Goal: Task Accomplishment & Management: Use online tool/utility

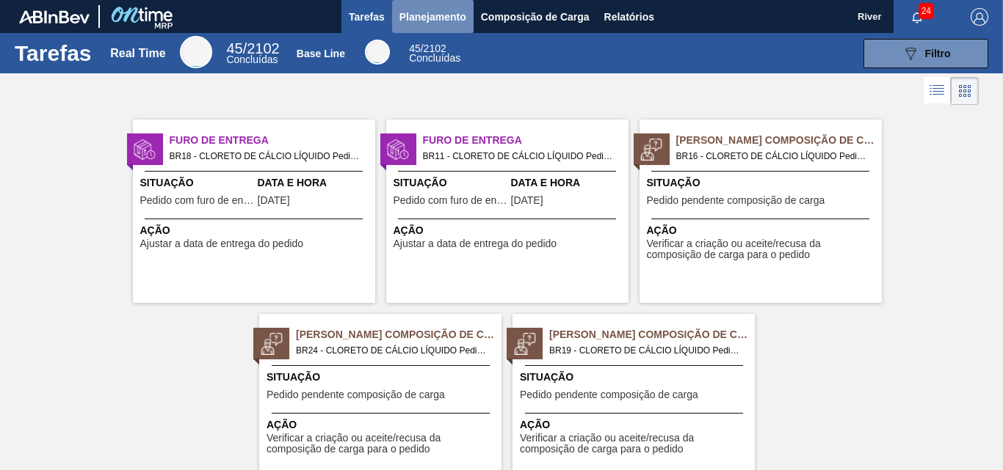
click at [416, 15] on span "Planejamento" at bounding box center [432, 17] width 67 height 18
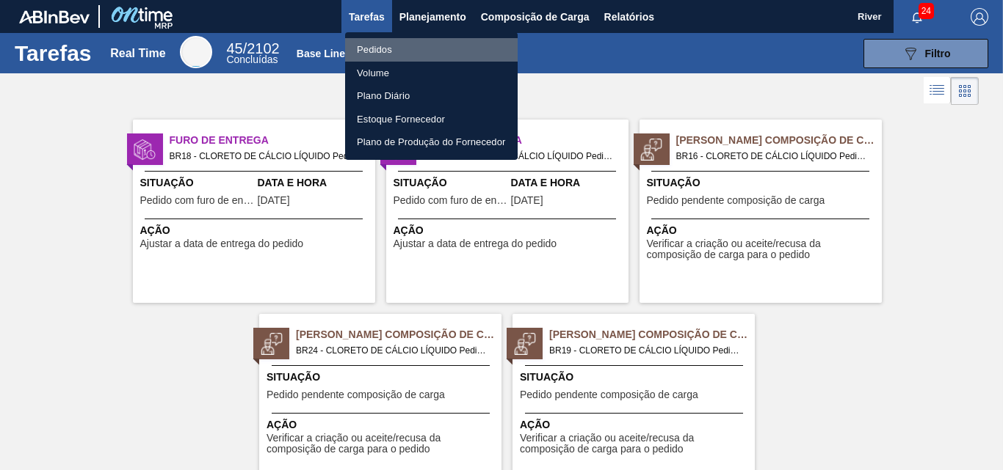
click at [373, 50] on li "Pedidos" at bounding box center [431, 49] width 172 height 23
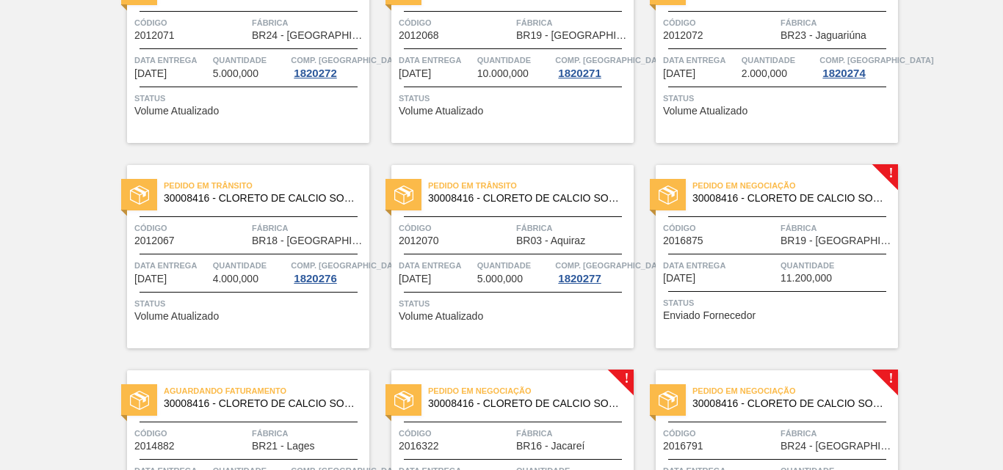
scroll to position [412, 0]
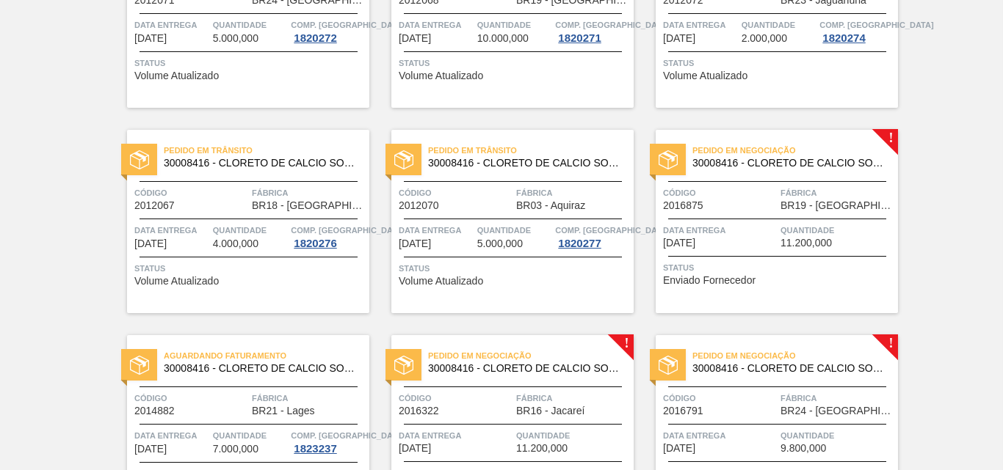
click at [680, 163] on div at bounding box center [668, 160] width 36 height 32
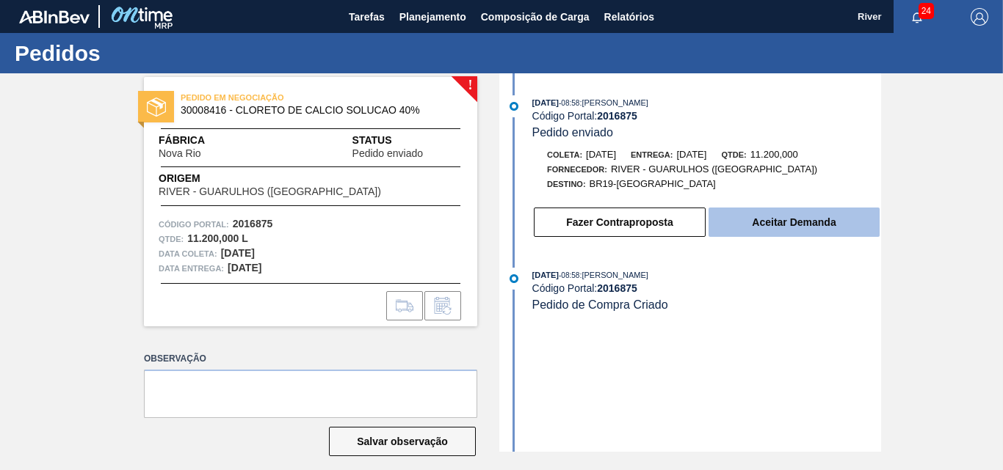
click at [807, 223] on button "Aceitar Demanda" at bounding box center [793, 222] width 171 height 29
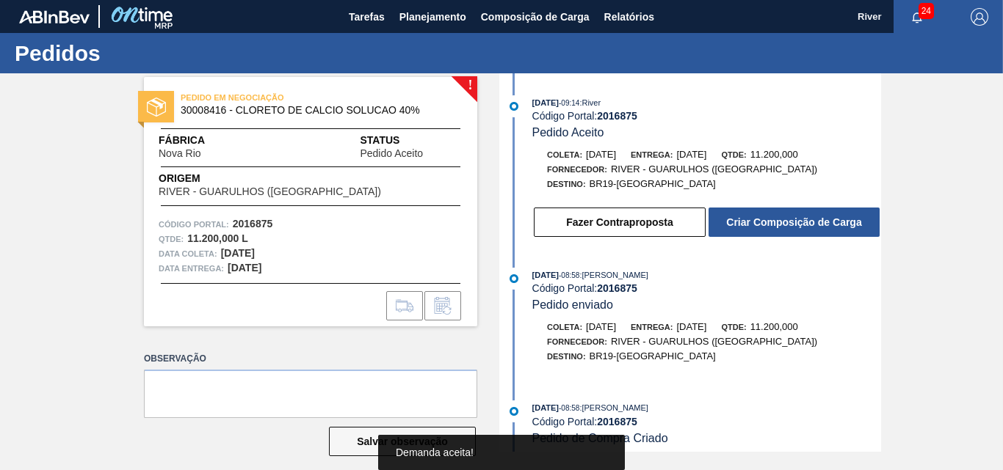
click at [807, 223] on button "Criar Composição de Carga" at bounding box center [793, 222] width 171 height 29
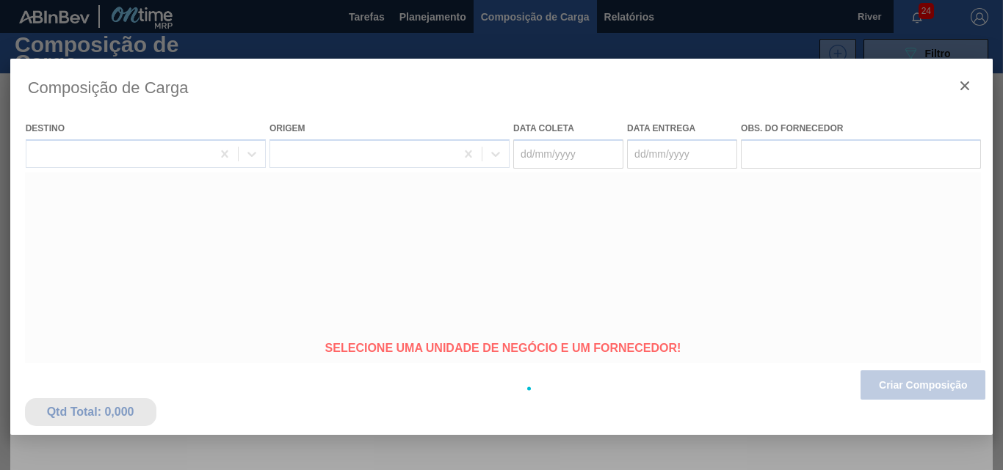
type coleta "[DATE]"
type entrega "[DATE]"
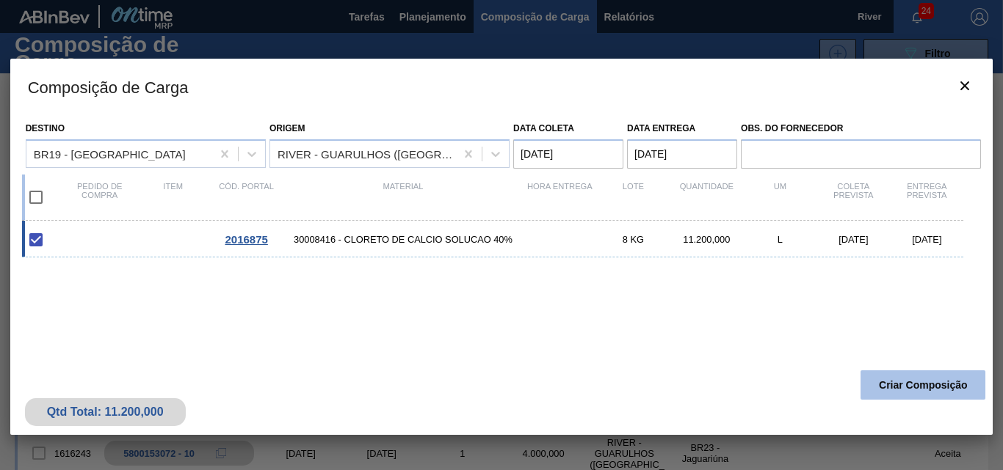
click at [884, 390] on button "Criar Composição" at bounding box center [922, 385] width 125 height 29
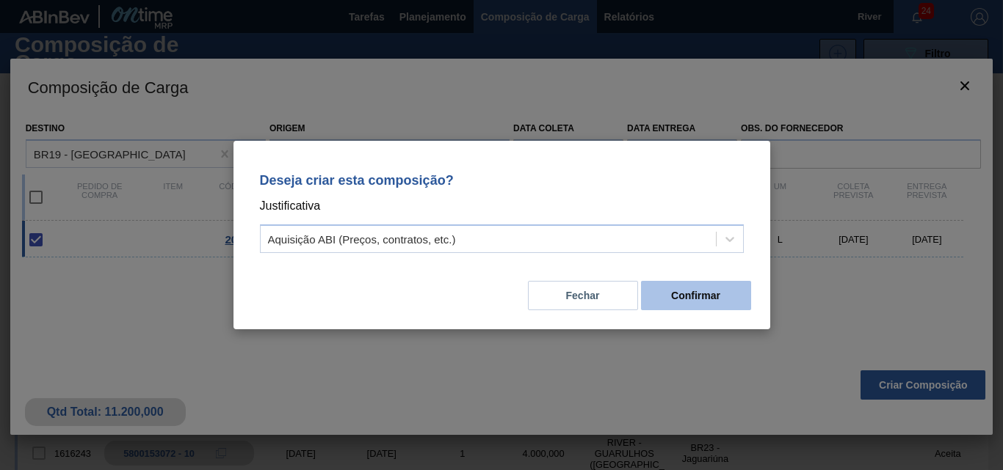
click at [669, 299] on button "Confirmar" at bounding box center [696, 295] width 110 height 29
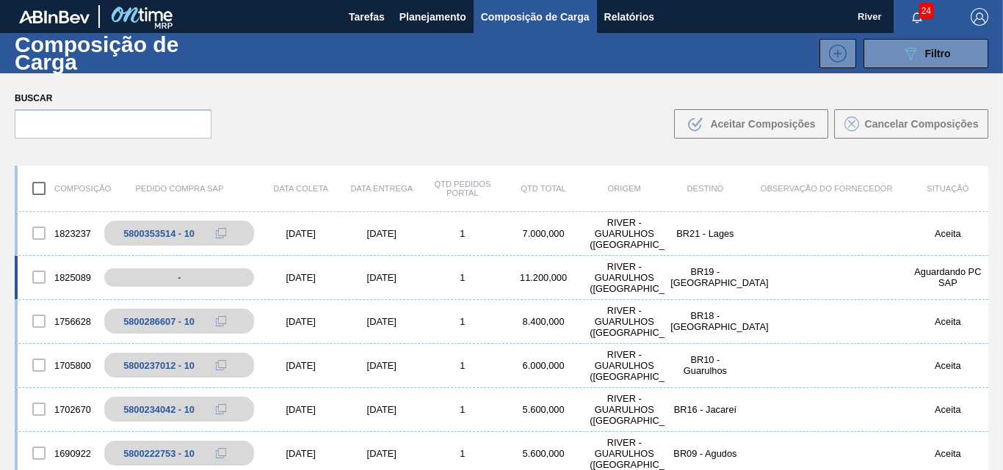
click at [309, 277] on div "[DATE]" at bounding box center [301, 277] width 81 height 11
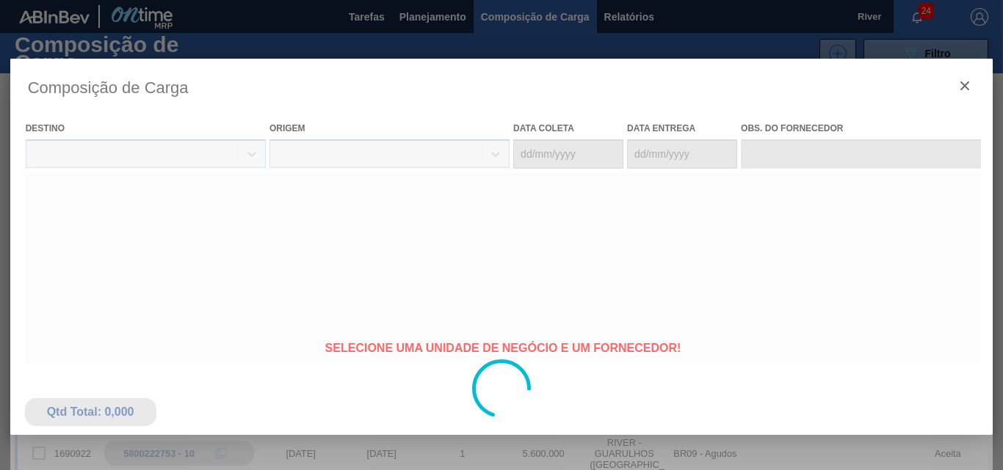
type coleta "[DATE]"
type entrega "[DATE]"
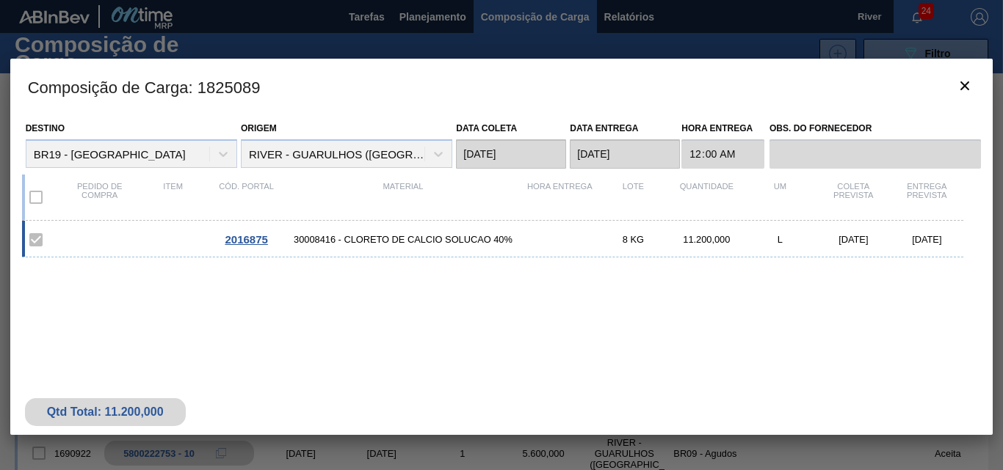
click at [242, 241] on span "2016875" at bounding box center [246, 239] width 43 height 12
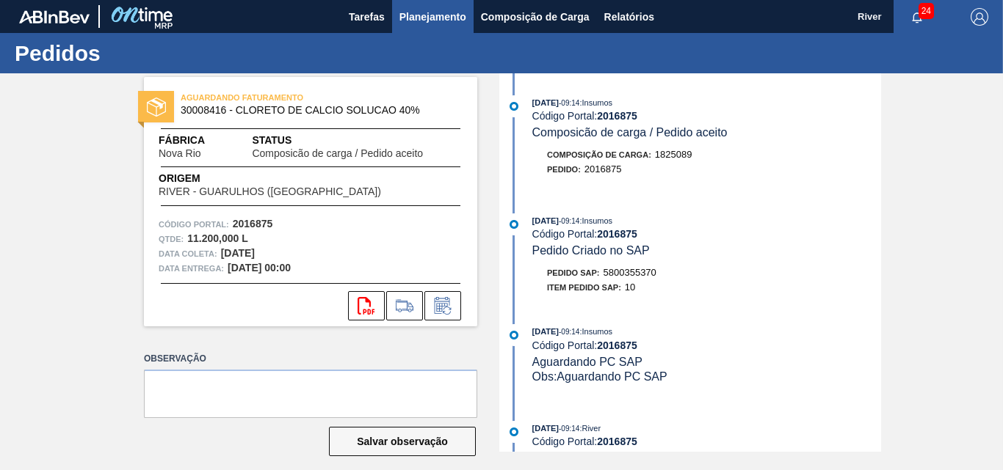
click at [429, 15] on span "Planejamento" at bounding box center [432, 17] width 67 height 18
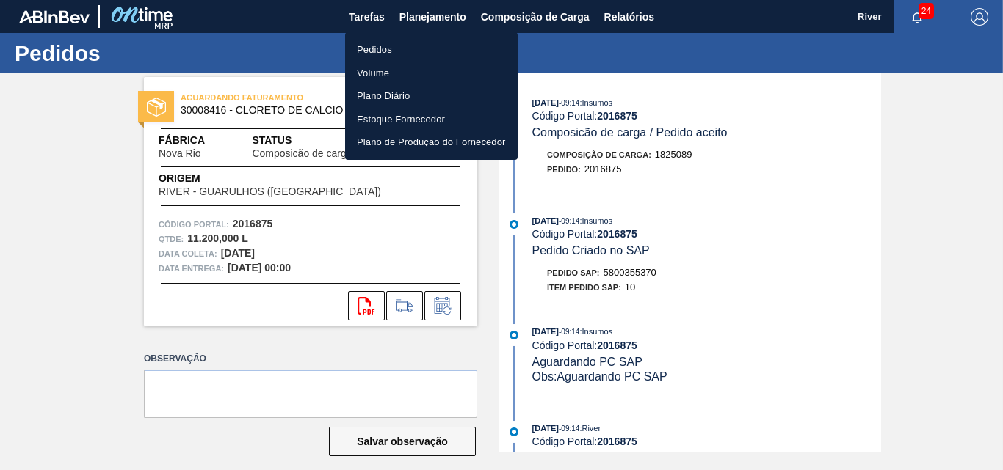
click at [381, 49] on li "Pedidos" at bounding box center [431, 49] width 172 height 23
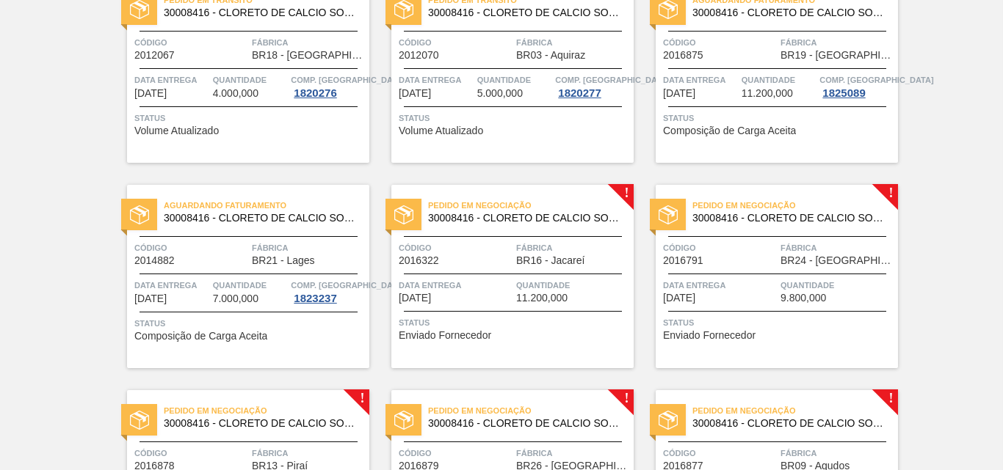
scroll to position [587, 0]
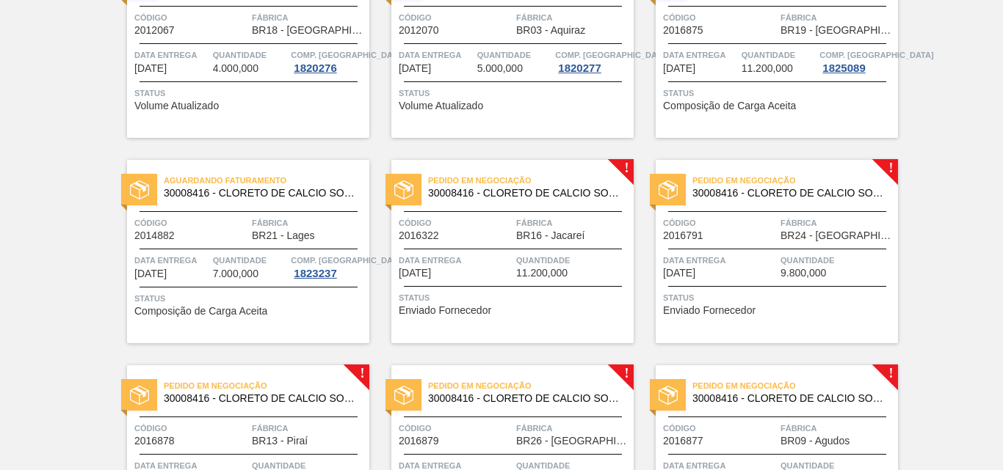
click at [399, 185] on img at bounding box center [403, 190] width 19 height 19
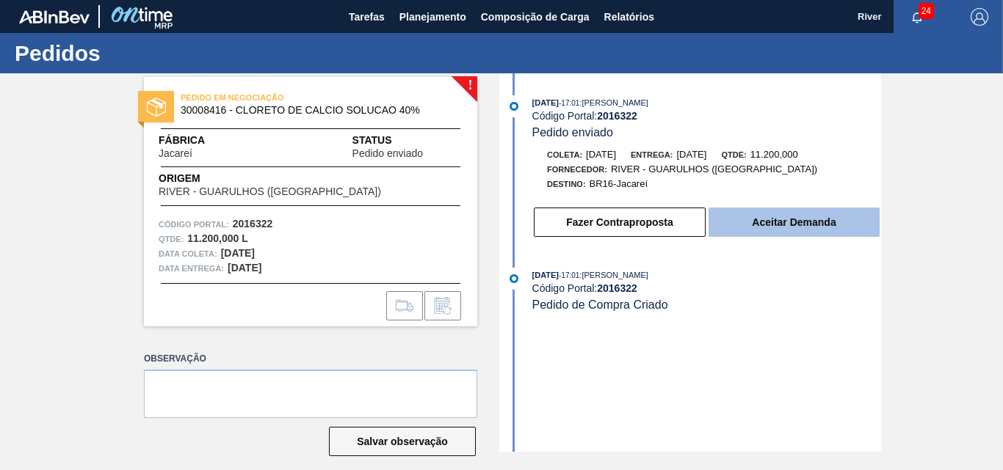
click at [803, 229] on button "Aceitar Demanda" at bounding box center [793, 222] width 171 height 29
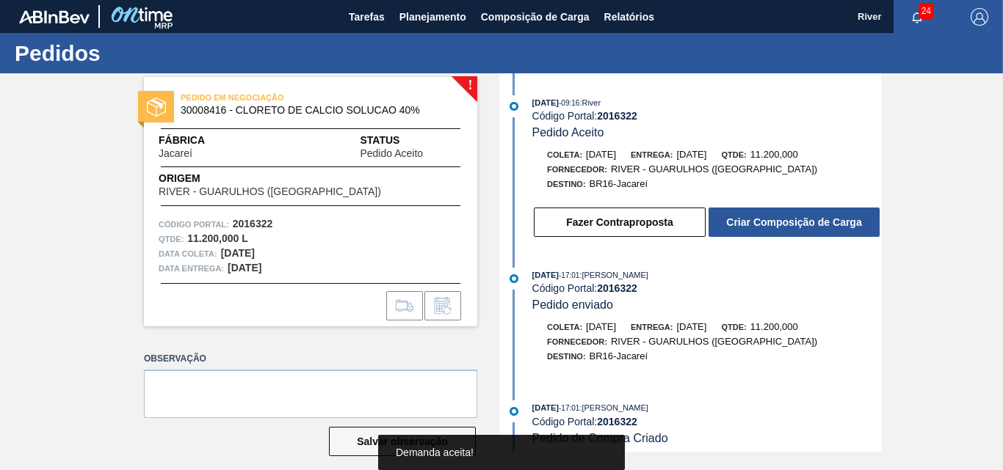
click at [803, 229] on button "Criar Composição de Carga" at bounding box center [793, 222] width 171 height 29
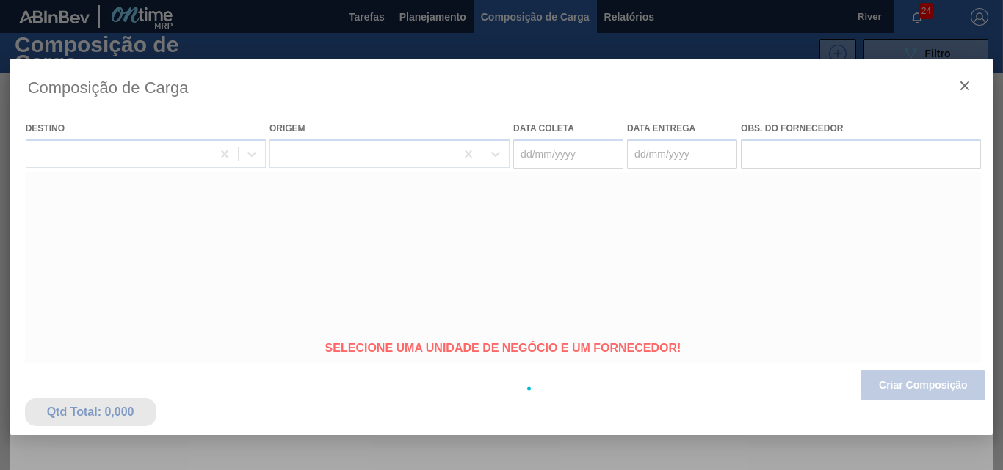
type coleta "[DATE]"
type entrega "[DATE]"
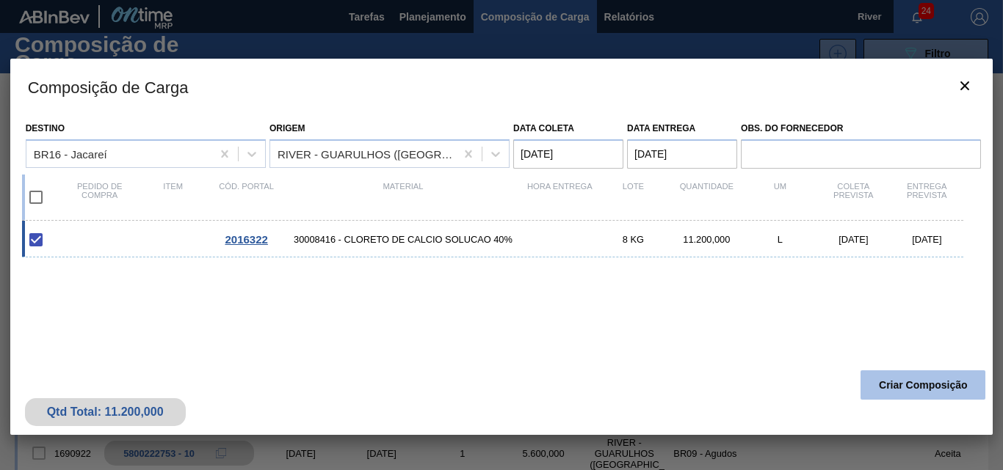
click at [887, 379] on button "Criar Composição" at bounding box center [922, 385] width 125 height 29
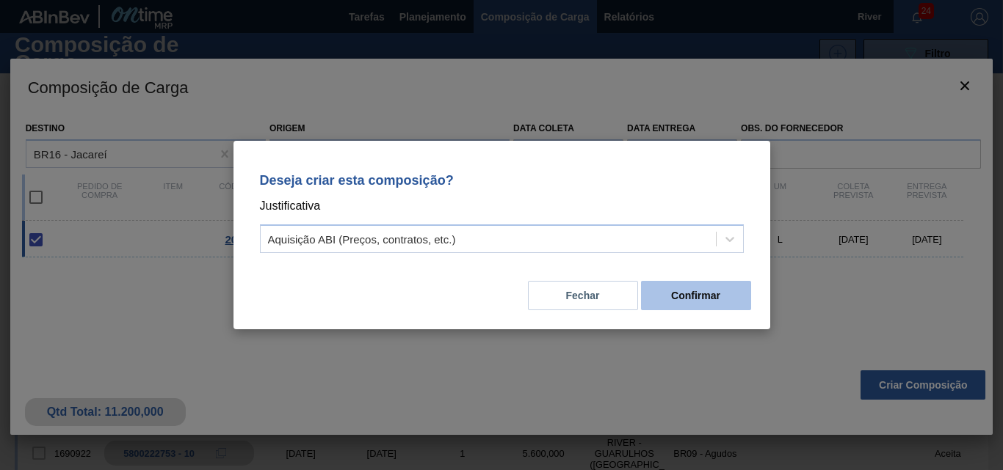
click at [713, 294] on button "Confirmar" at bounding box center [696, 295] width 110 height 29
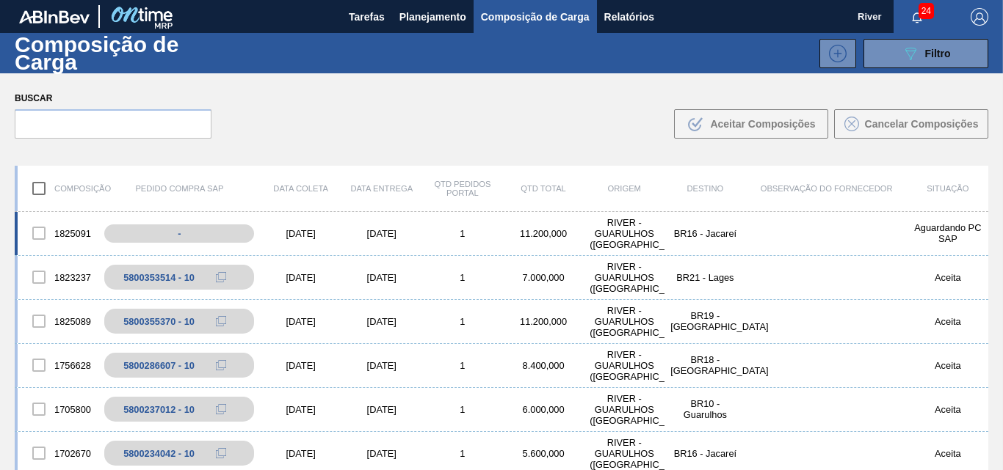
click at [278, 235] on div "[DATE]" at bounding box center [301, 233] width 81 height 11
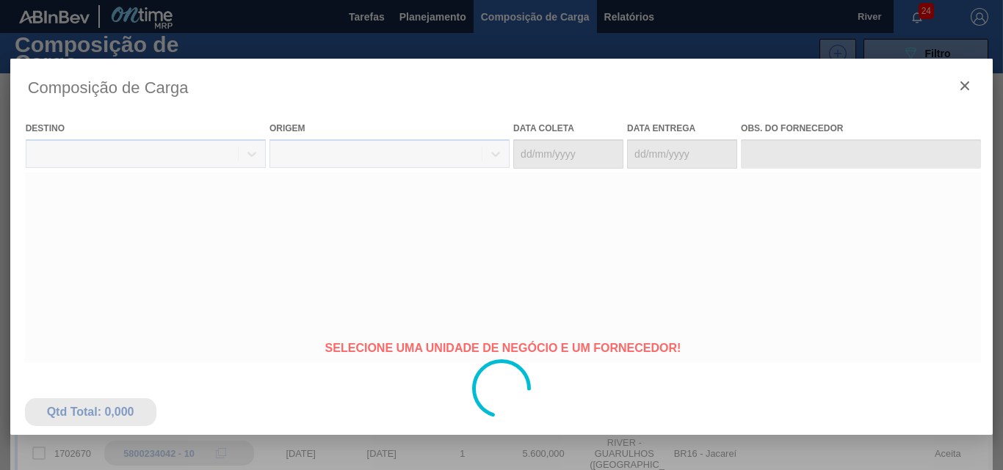
type coleta "[DATE]"
type entrega "[DATE]"
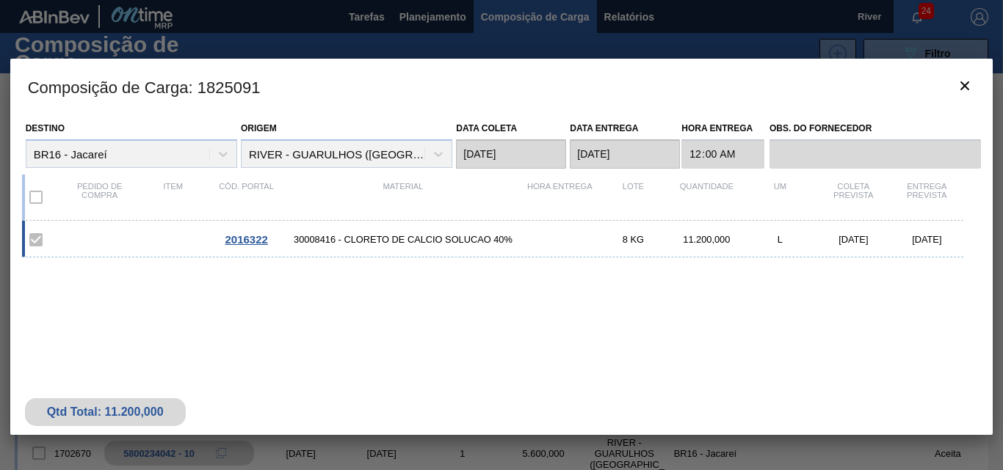
click at [278, 235] on div "2016322" at bounding box center [246, 239] width 73 height 12
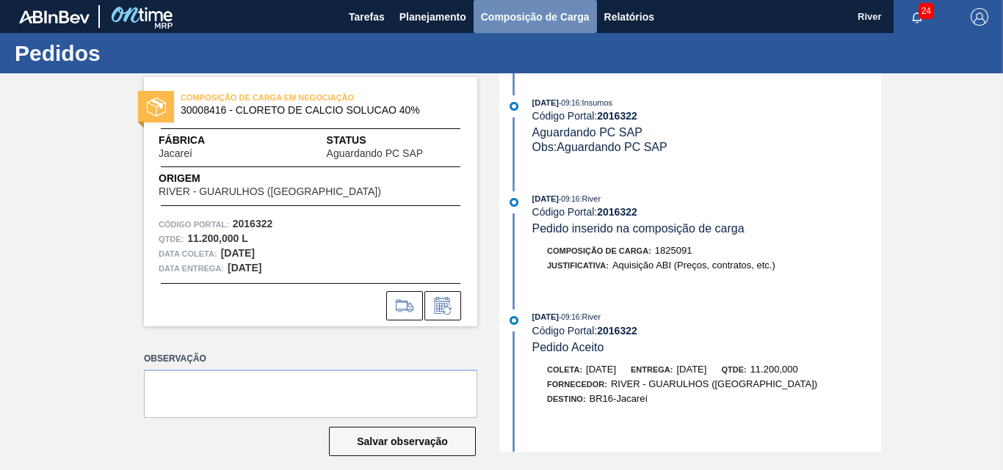
click at [534, 16] on span "Composição de Carga" at bounding box center [535, 17] width 109 height 18
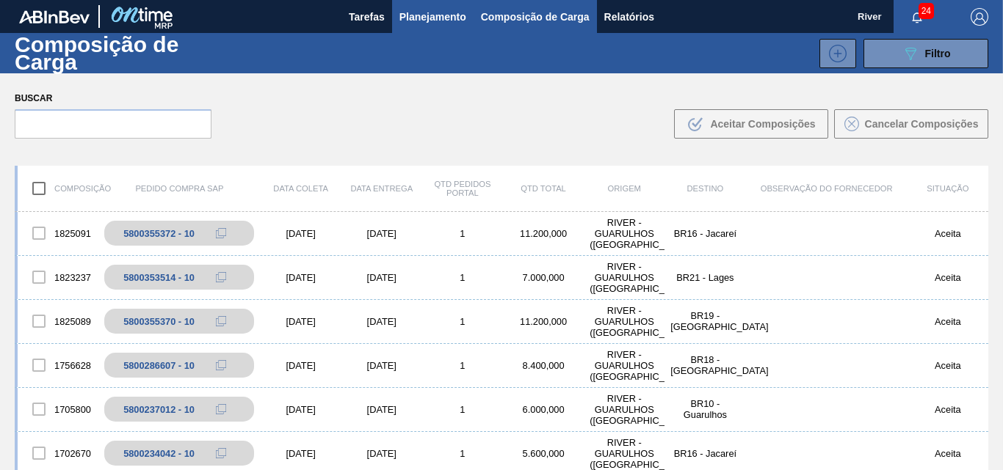
click at [431, 14] on span "Planejamento" at bounding box center [432, 17] width 67 height 18
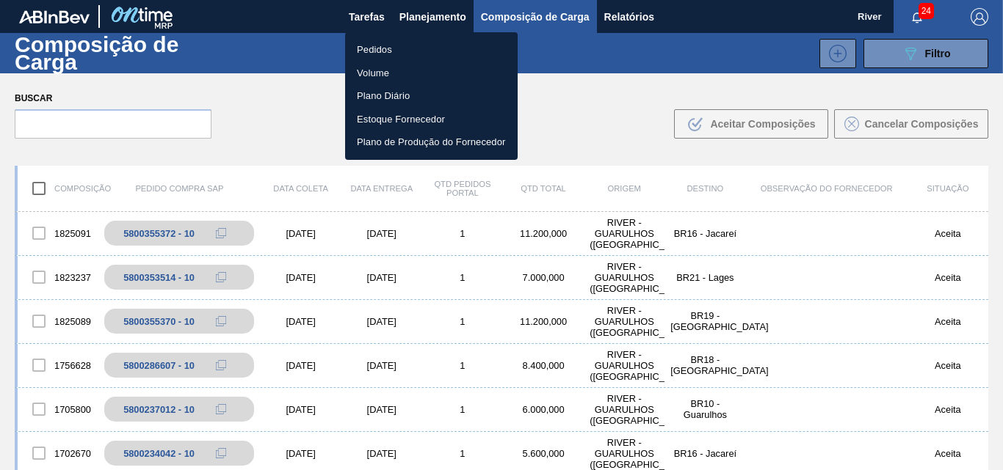
click at [383, 44] on li "Pedidos" at bounding box center [431, 49] width 172 height 23
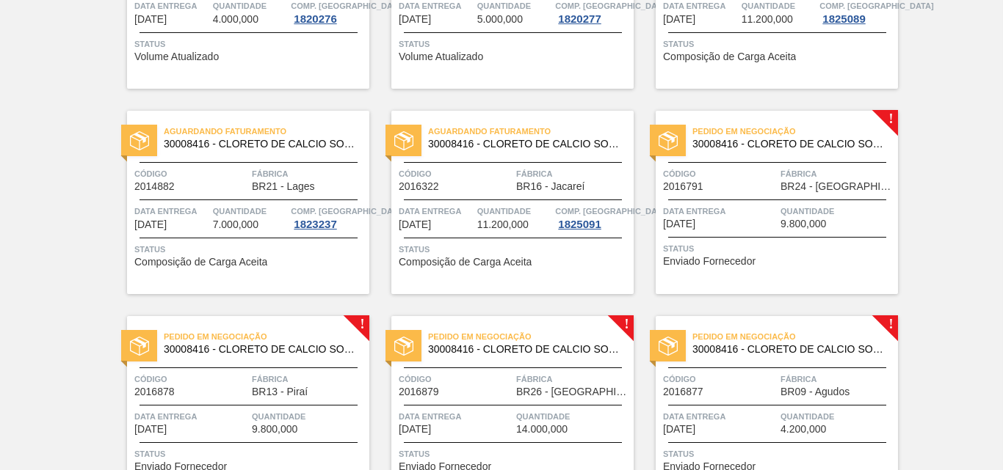
scroll to position [661, 0]
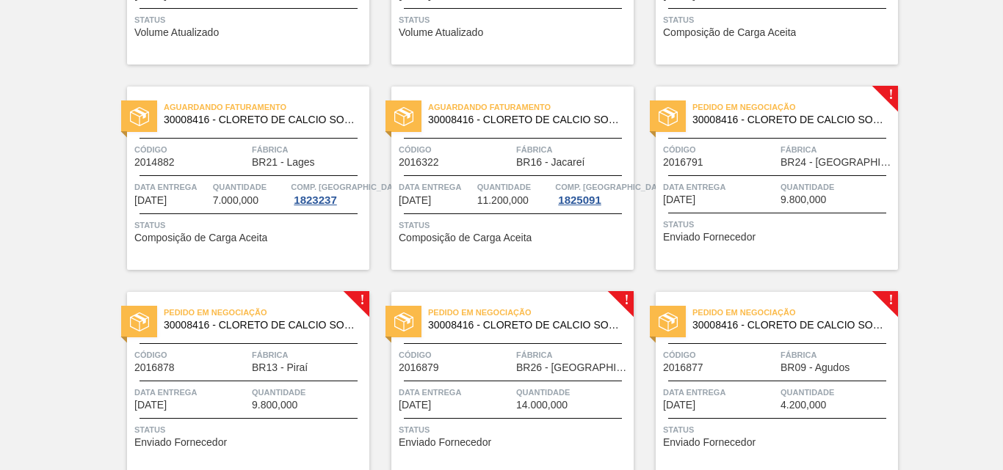
click at [661, 117] on img at bounding box center [667, 116] width 19 height 19
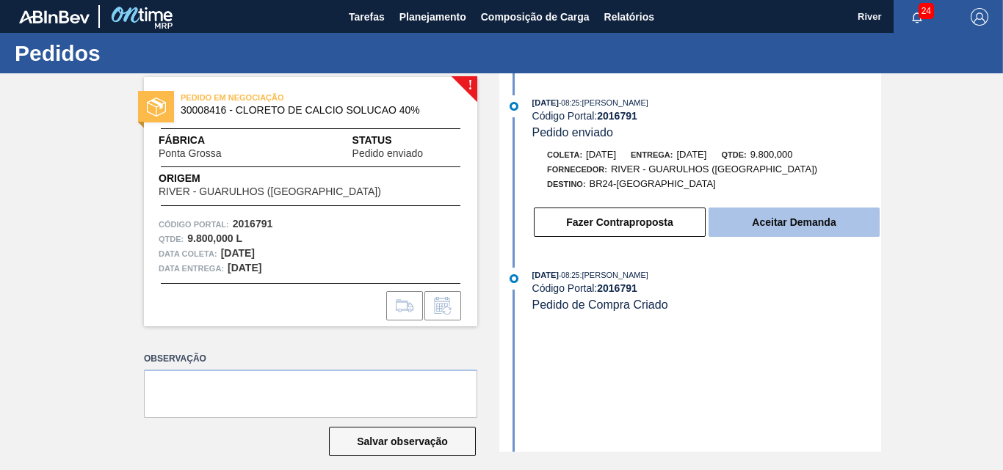
click at [727, 222] on button "Aceitar Demanda" at bounding box center [793, 222] width 171 height 29
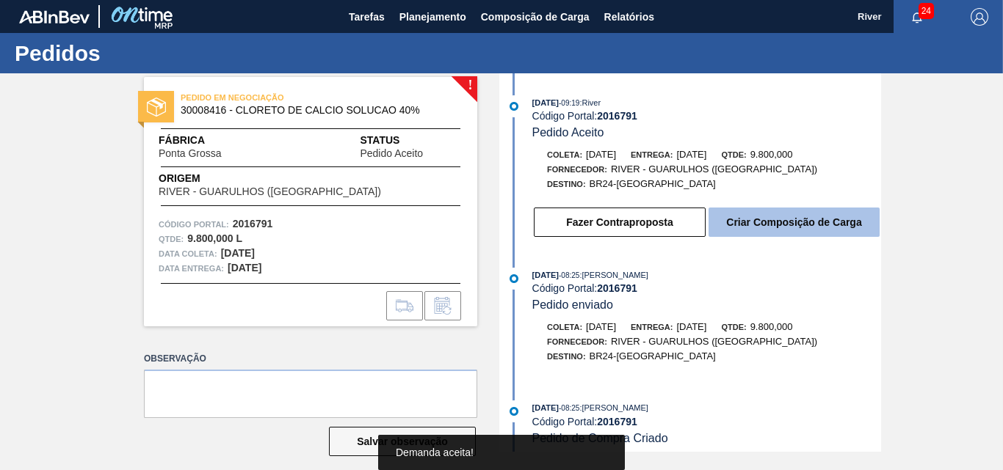
click at [747, 225] on button "Criar Composição de Carga" at bounding box center [793, 222] width 171 height 29
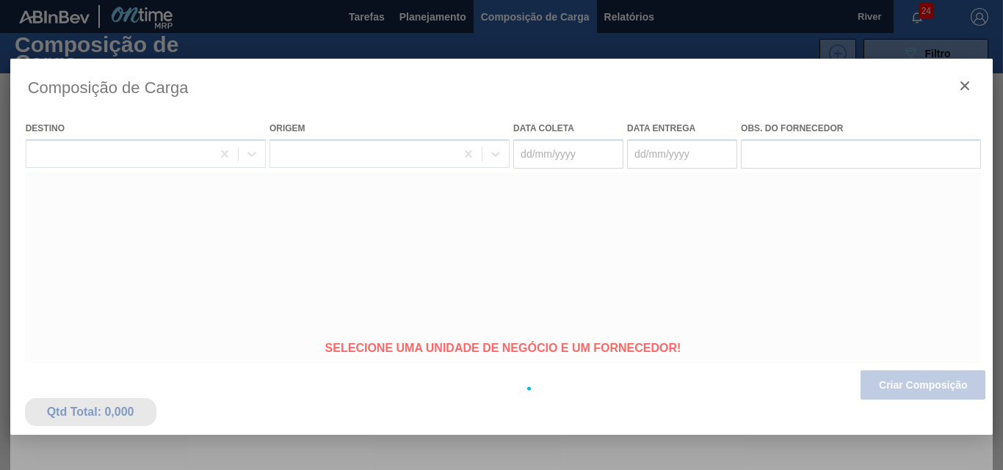
type coleta "[DATE]"
type entrega "[DATE]"
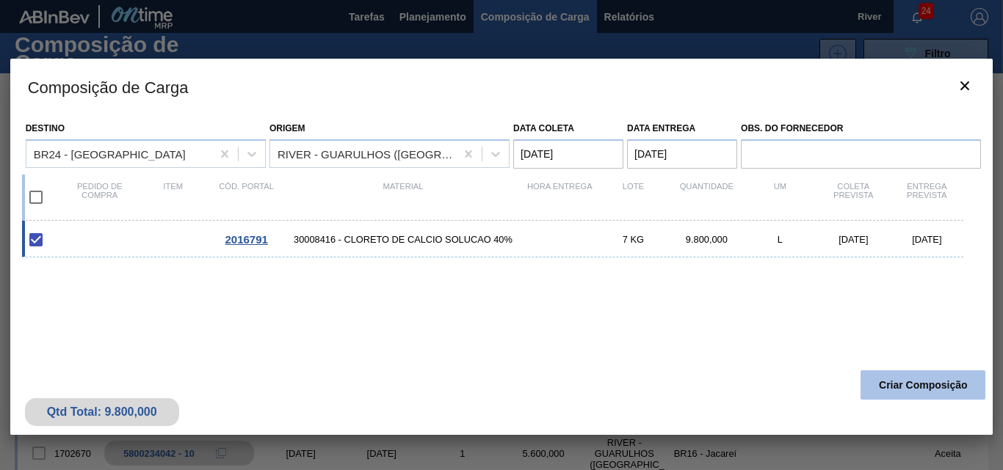
click at [868, 377] on button "Criar Composição" at bounding box center [922, 385] width 125 height 29
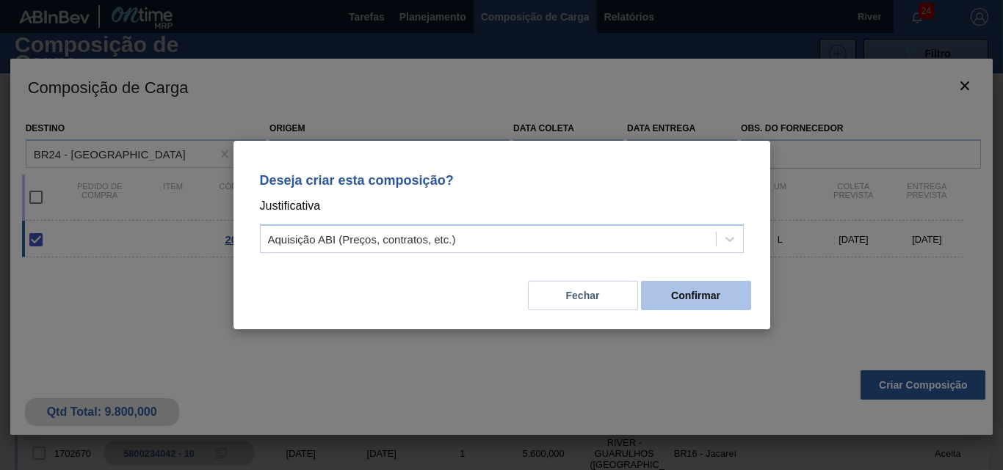
click at [710, 288] on button "Confirmar" at bounding box center [696, 295] width 110 height 29
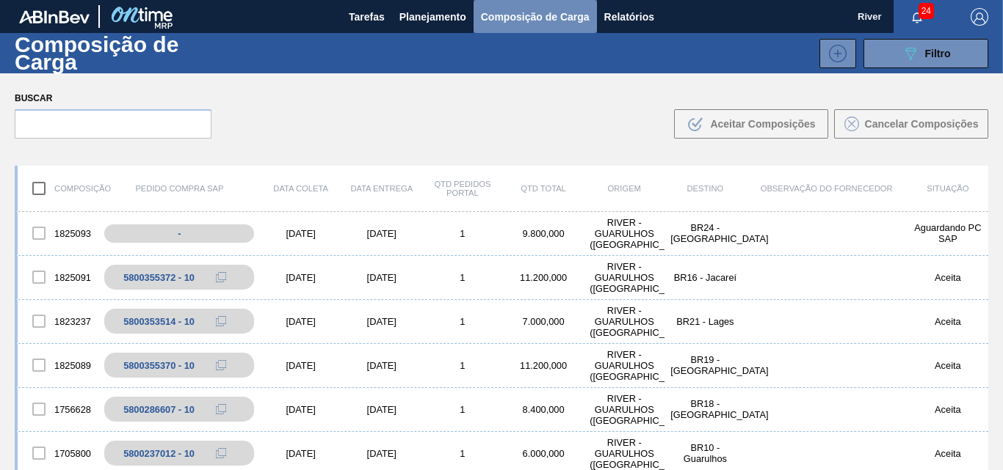
click at [529, 15] on span "Composição de Carga" at bounding box center [535, 17] width 109 height 18
click at [509, 14] on span "Composição de Carga" at bounding box center [535, 17] width 109 height 18
click at [309, 232] on div "[DATE]" at bounding box center [301, 233] width 81 height 11
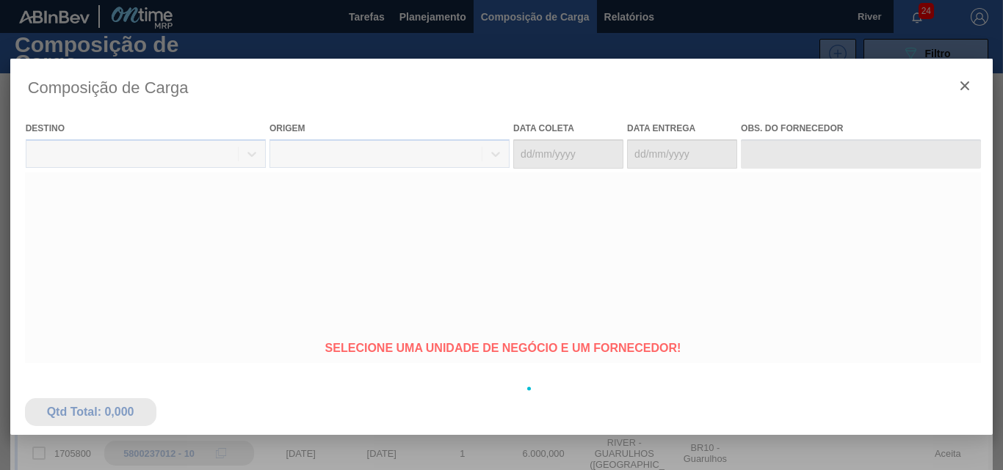
type coleta "[DATE]"
type entrega "[DATE]"
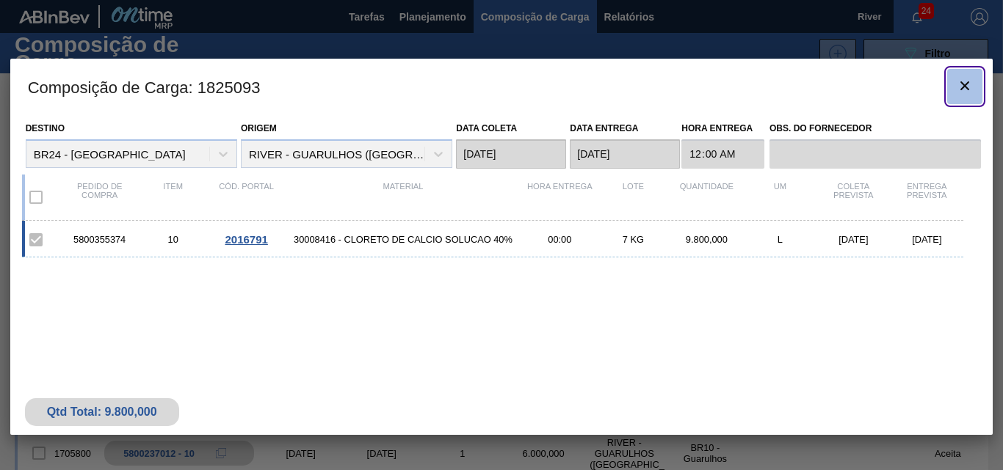
click at [965, 88] on icon "botão de ícone" at bounding box center [965, 86] width 18 height 18
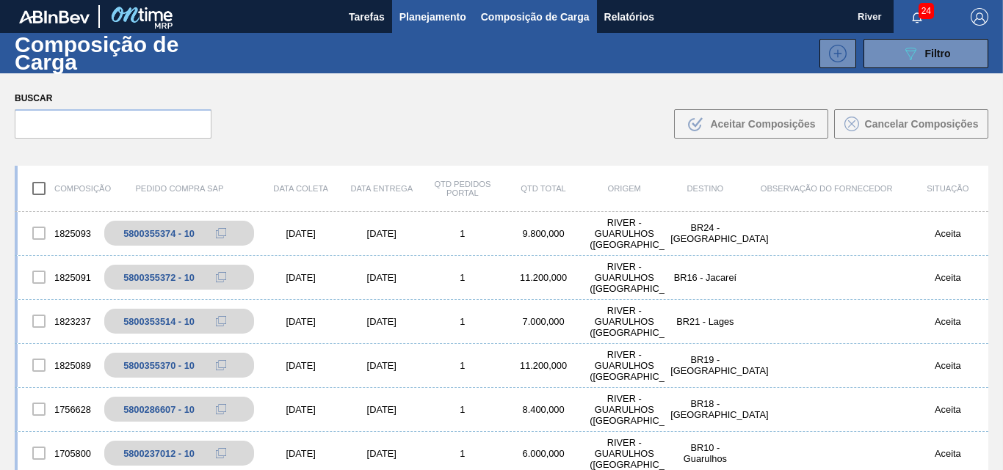
click at [422, 15] on span "Planejamento" at bounding box center [432, 17] width 67 height 18
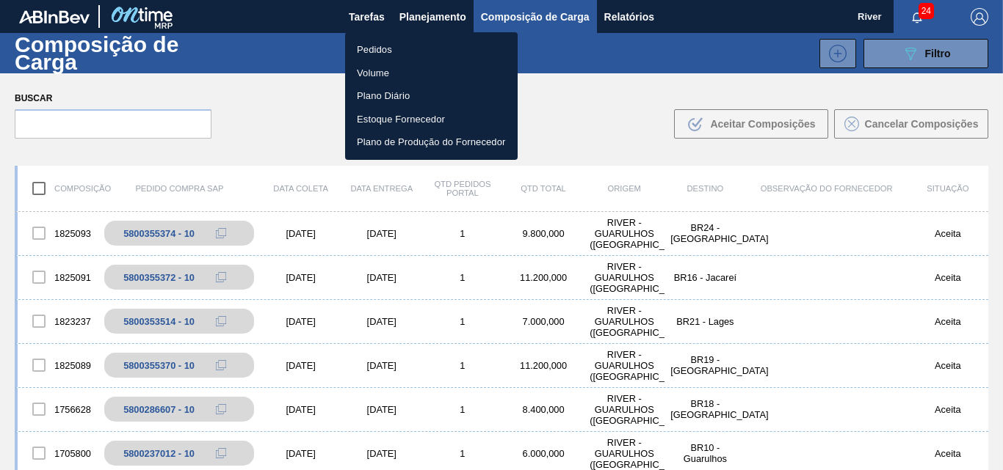
click at [371, 48] on li "Pedidos" at bounding box center [431, 49] width 172 height 23
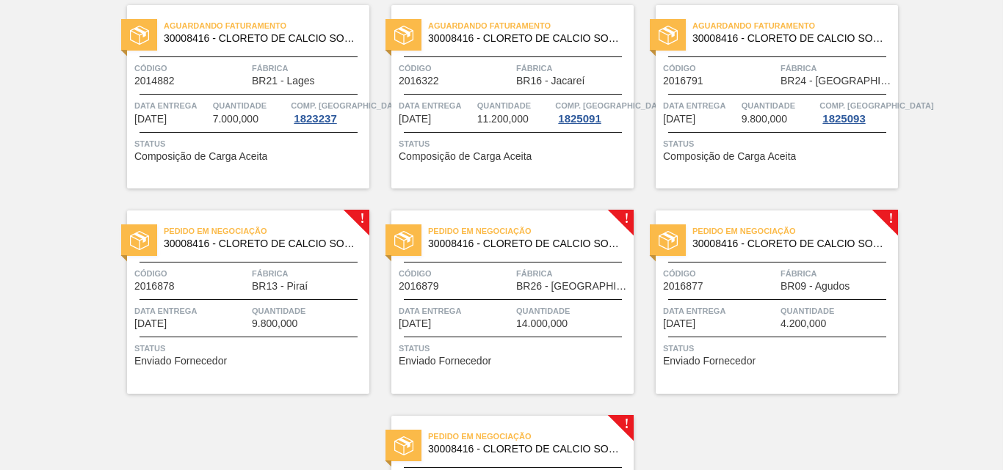
scroll to position [807, 0]
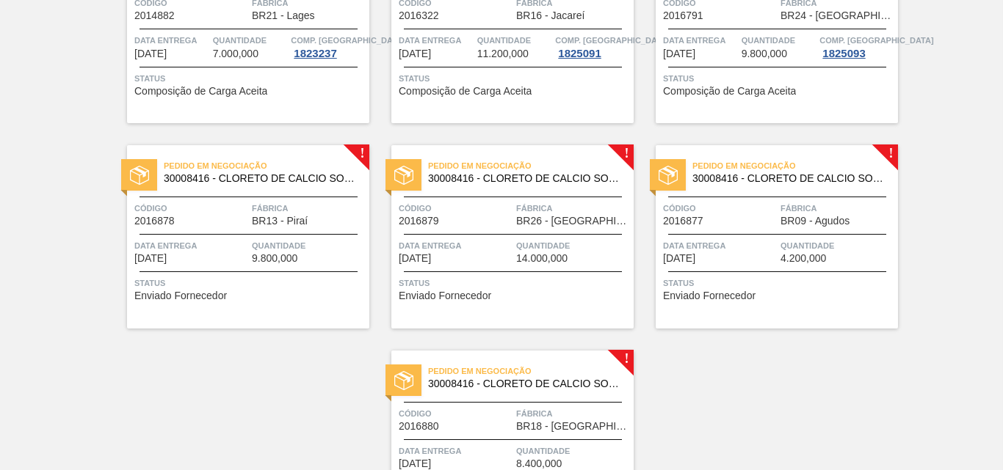
click at [137, 172] on img at bounding box center [139, 175] width 19 height 19
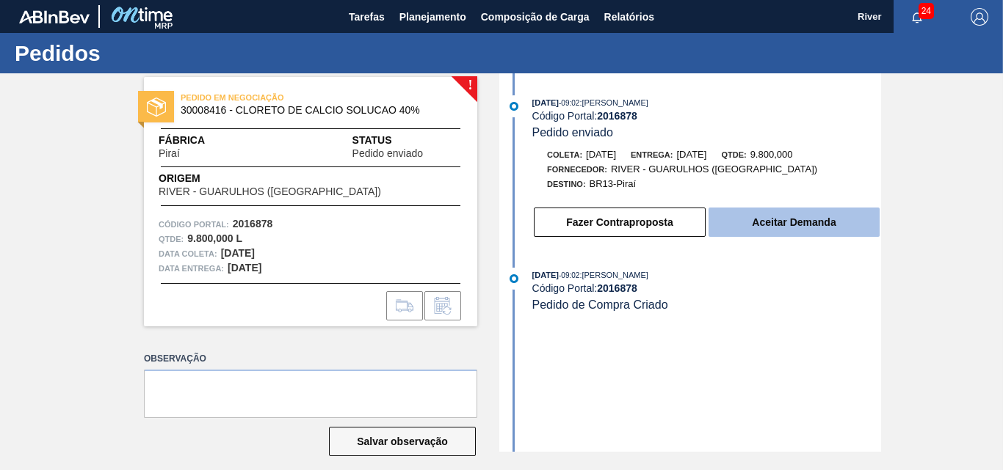
click at [727, 219] on button "Aceitar Demanda" at bounding box center [793, 222] width 171 height 29
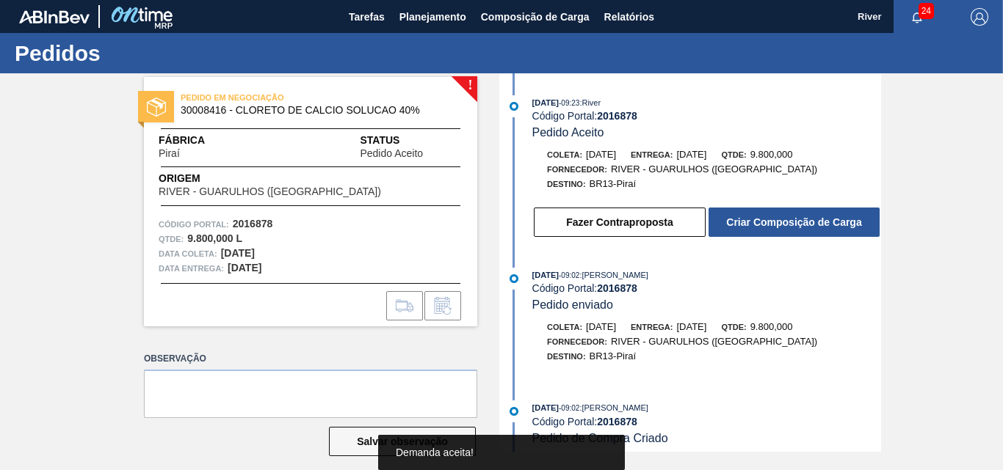
click at [727, 219] on button "Criar Composição de Carga" at bounding box center [793, 222] width 171 height 29
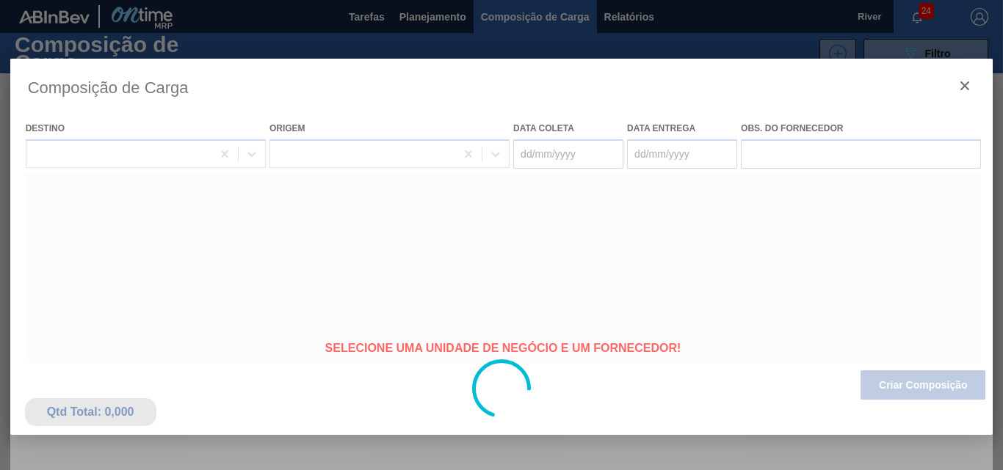
type coleta "[DATE]"
type entrega "[DATE]"
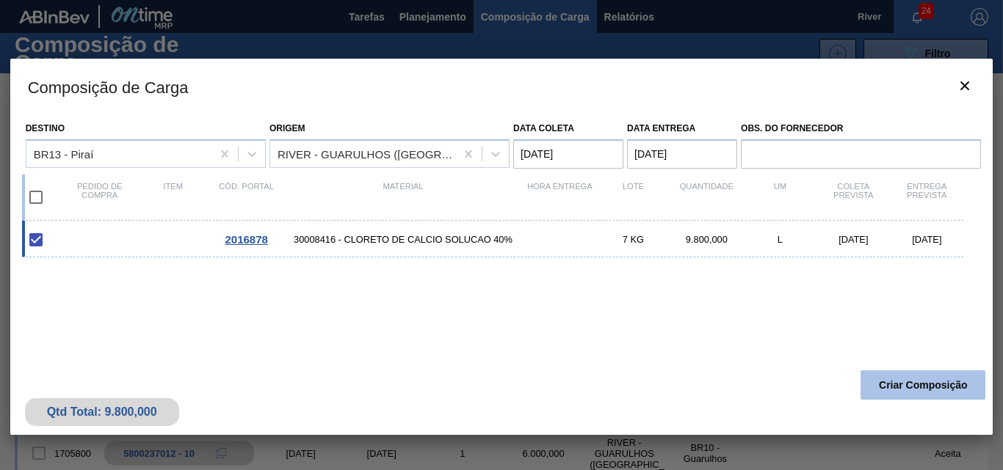
click at [869, 379] on button "Criar Composição" at bounding box center [922, 385] width 125 height 29
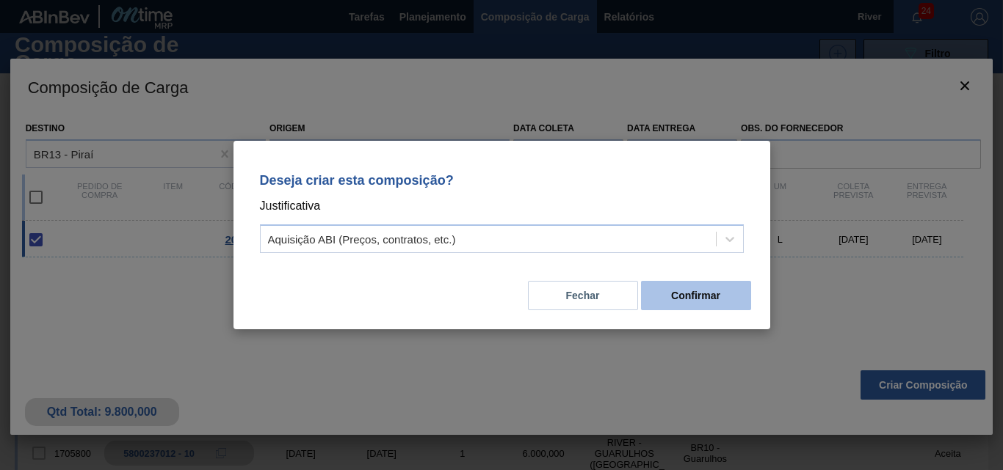
click at [680, 295] on button "Confirmar" at bounding box center [696, 295] width 110 height 29
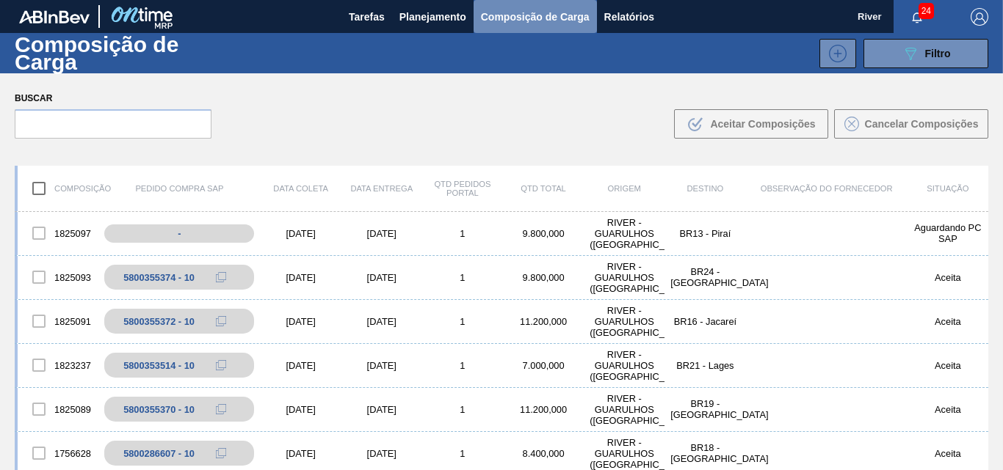
click at [526, 16] on span "Composição de Carga" at bounding box center [535, 17] width 109 height 18
click at [512, 17] on span "Composição de Carga" at bounding box center [535, 17] width 109 height 18
click at [318, 228] on div "[DATE]" at bounding box center [301, 233] width 81 height 11
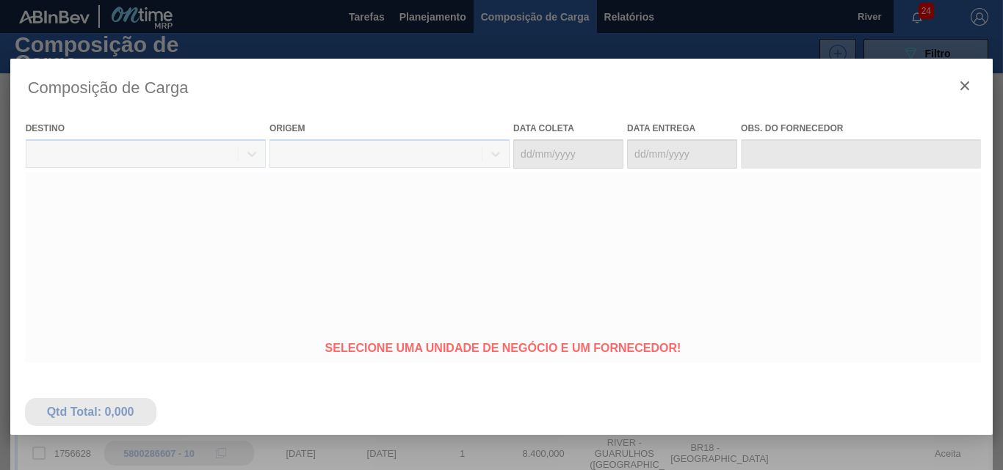
type coleta "[DATE]"
type entrega "[DATE]"
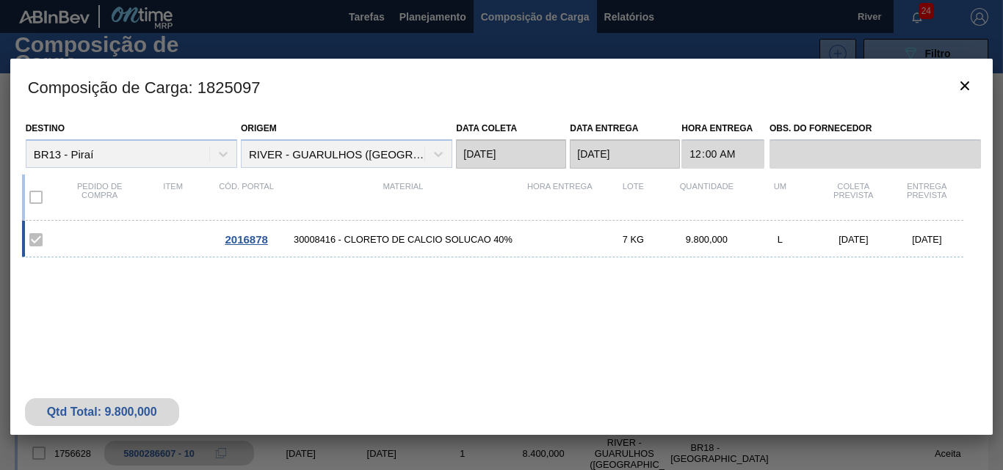
click at [252, 235] on span "2016878" at bounding box center [246, 239] width 43 height 12
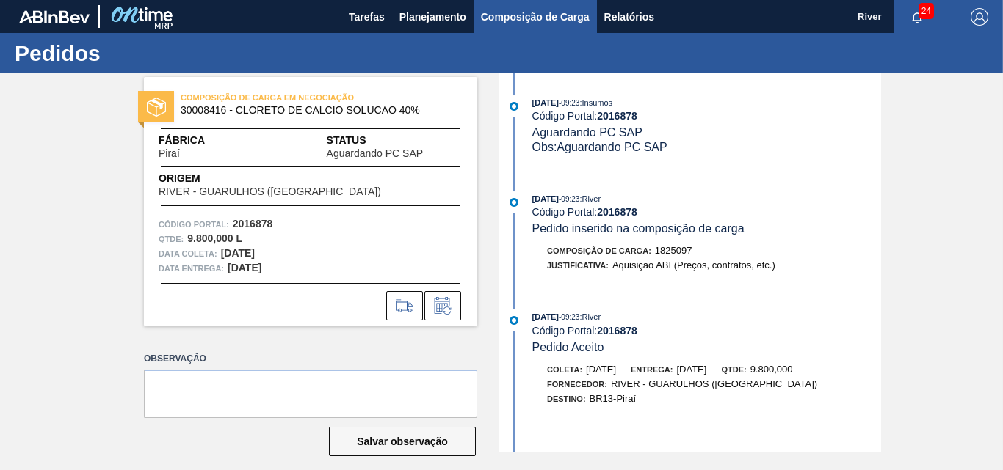
click at [512, 16] on span "Composição de Carga" at bounding box center [535, 17] width 109 height 18
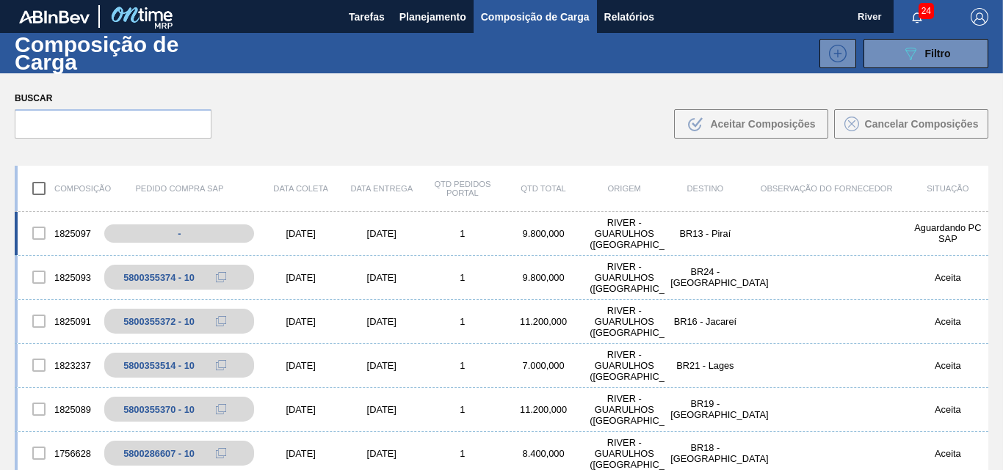
click at [304, 237] on div "[DATE]" at bounding box center [301, 233] width 81 height 11
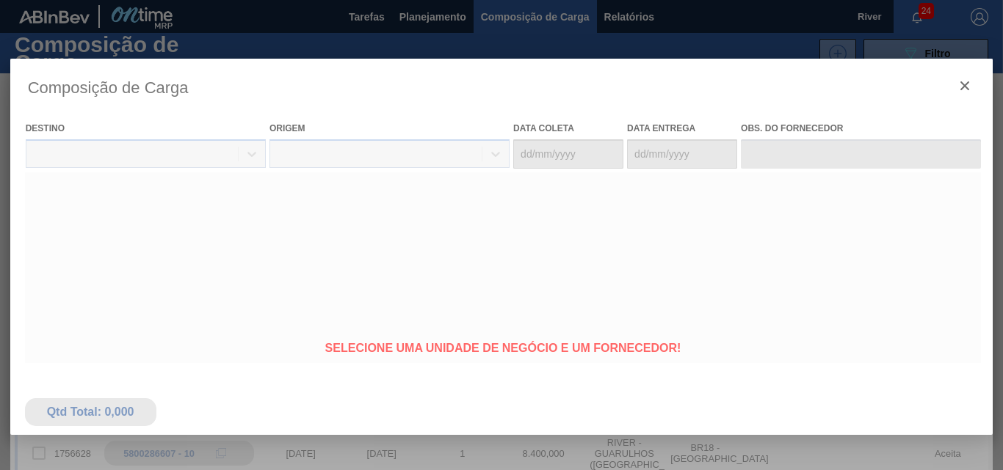
type coleta "[DATE]"
type entrega "[DATE]"
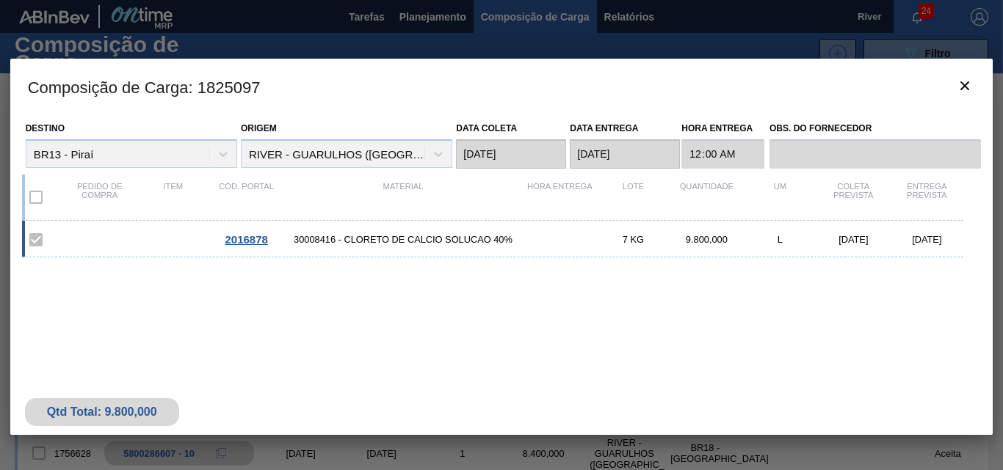
click at [304, 237] on span "30008416 - CLORETO DE CALCIO SOLUCAO 40%" at bounding box center [403, 239] width 240 height 11
click at [261, 238] on span "2016878" at bounding box center [246, 239] width 43 height 12
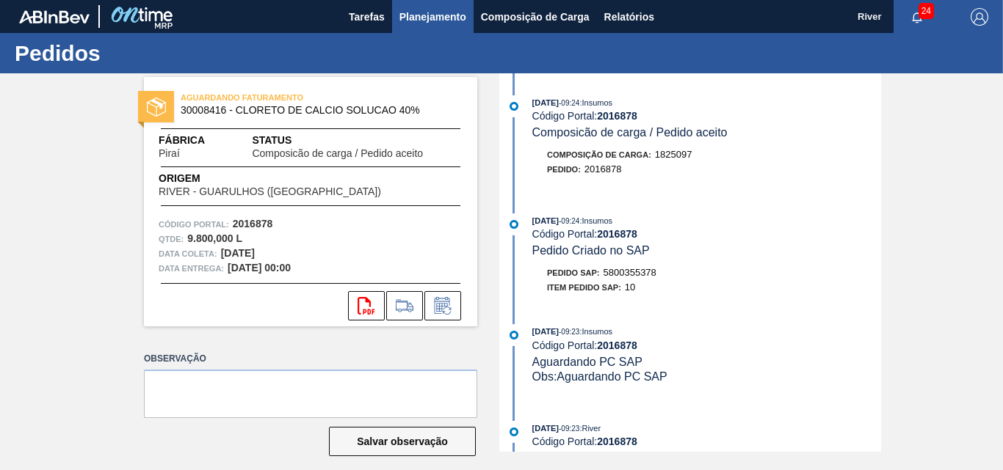
click at [437, 19] on span "Planejamento" at bounding box center [432, 17] width 67 height 18
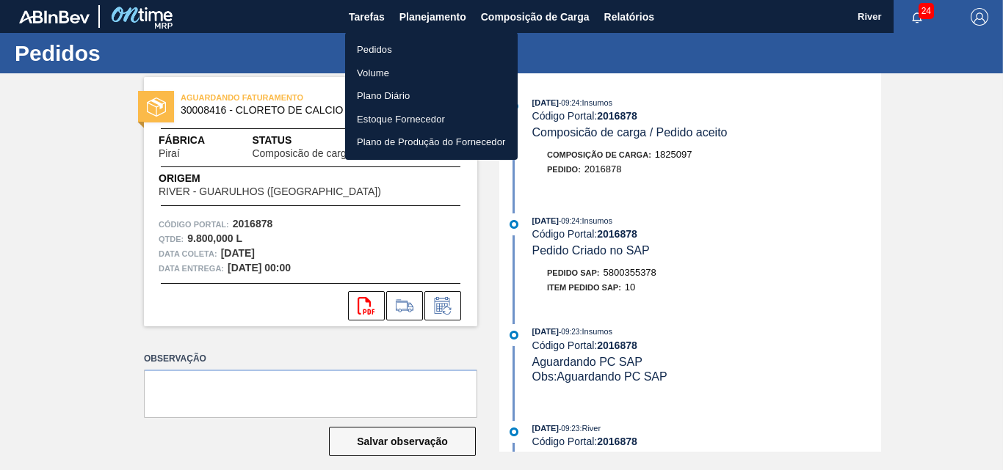
click at [374, 51] on li "Pedidos" at bounding box center [431, 49] width 172 height 23
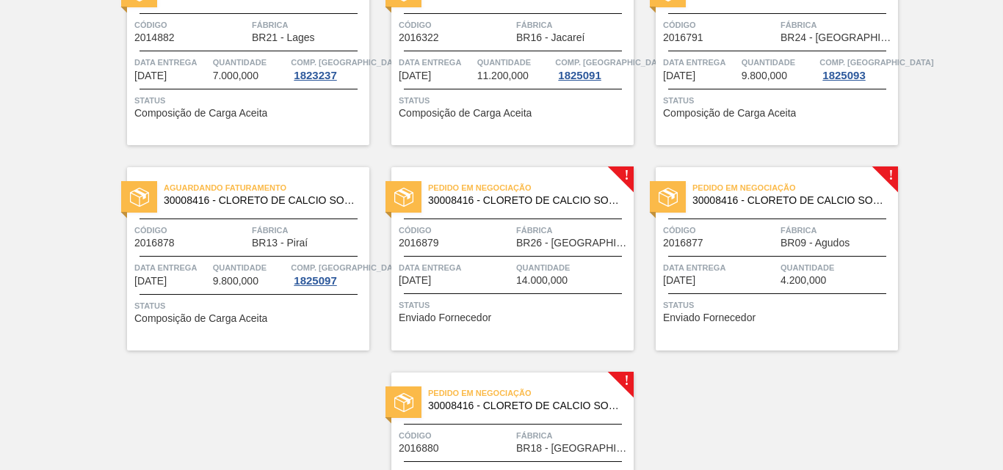
scroll to position [807, 0]
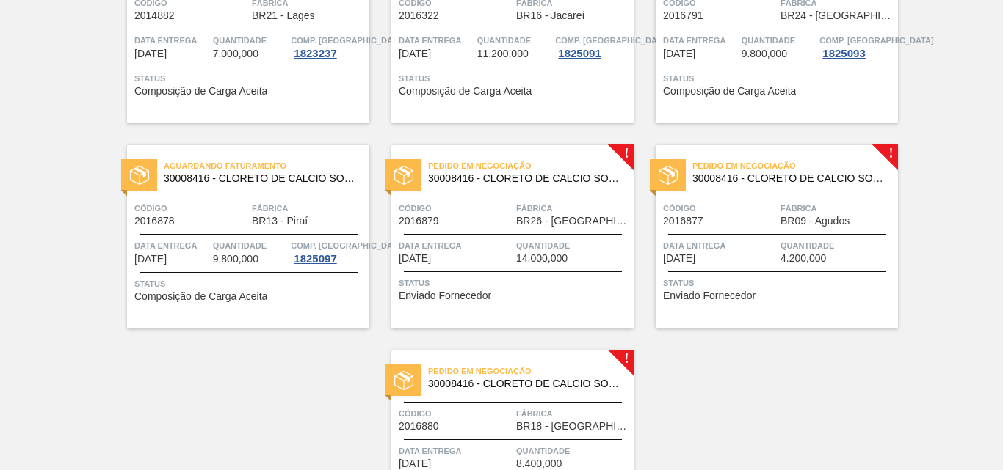
click at [410, 164] on div at bounding box center [403, 175] width 36 height 32
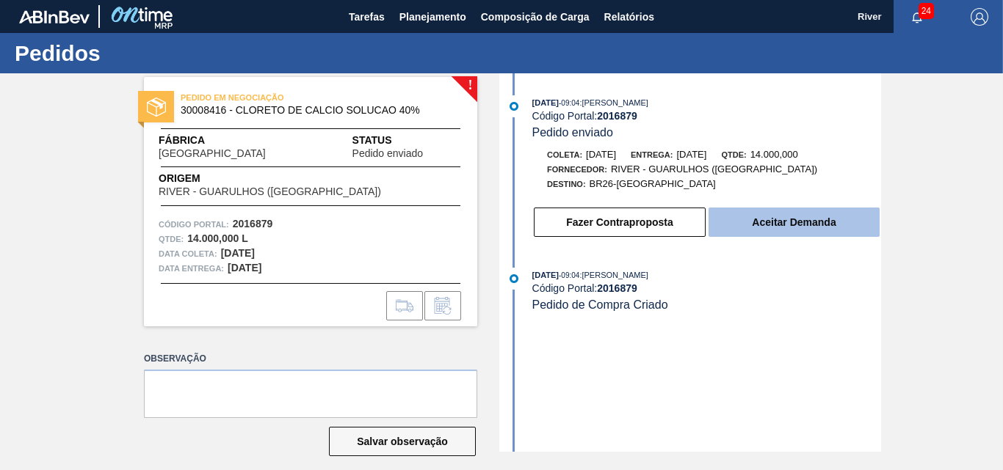
click at [751, 230] on button "Aceitar Demanda" at bounding box center [793, 222] width 171 height 29
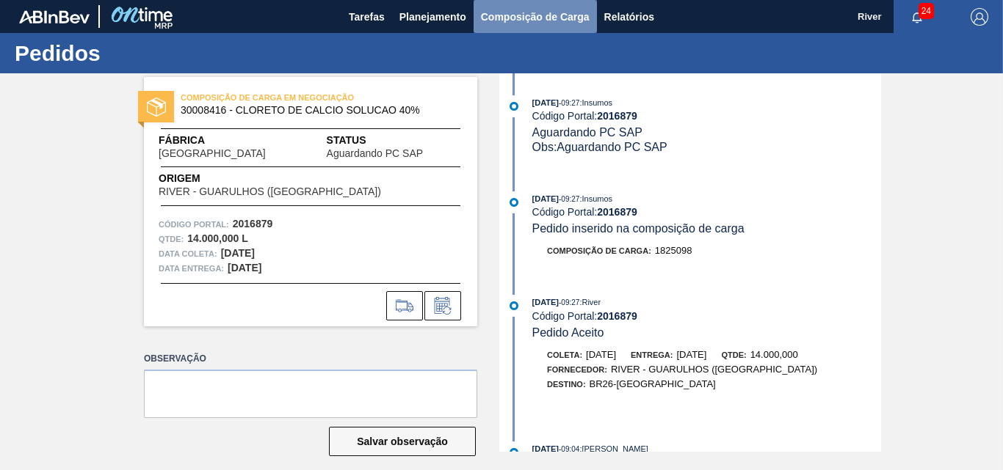
click at [539, 18] on span "Composição de Carga" at bounding box center [535, 17] width 109 height 18
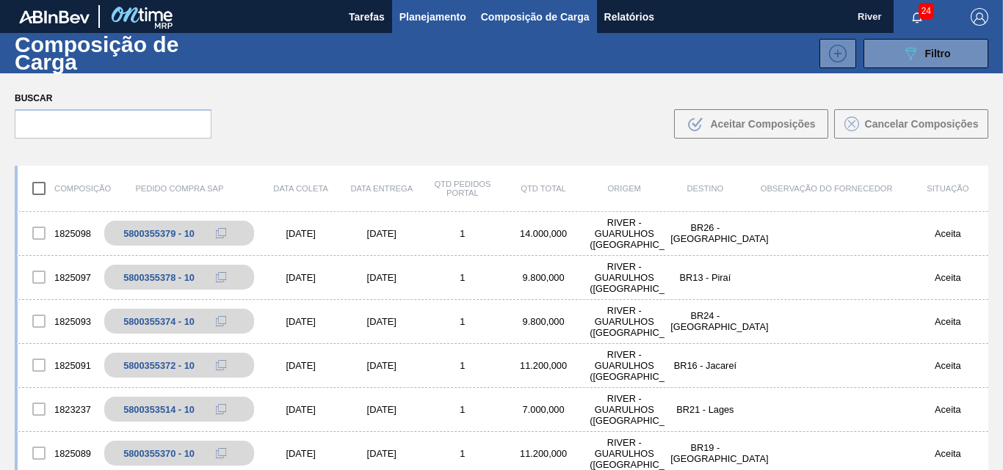
click at [443, 18] on span "Planejamento" at bounding box center [432, 17] width 67 height 18
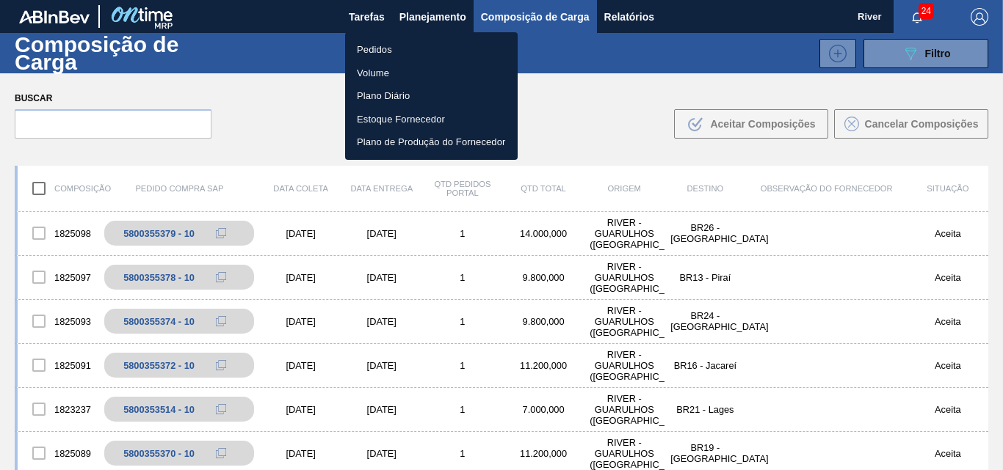
click at [367, 46] on li "Pedidos" at bounding box center [431, 49] width 172 height 23
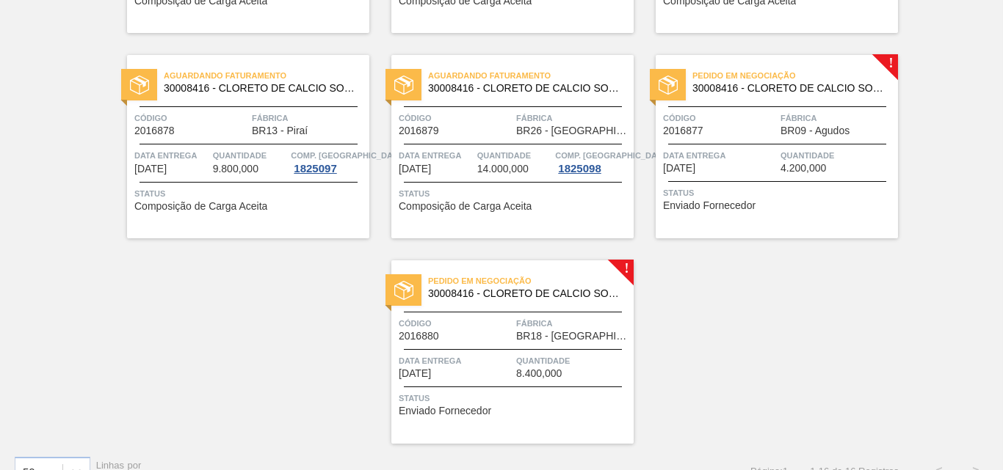
scroll to position [926, 0]
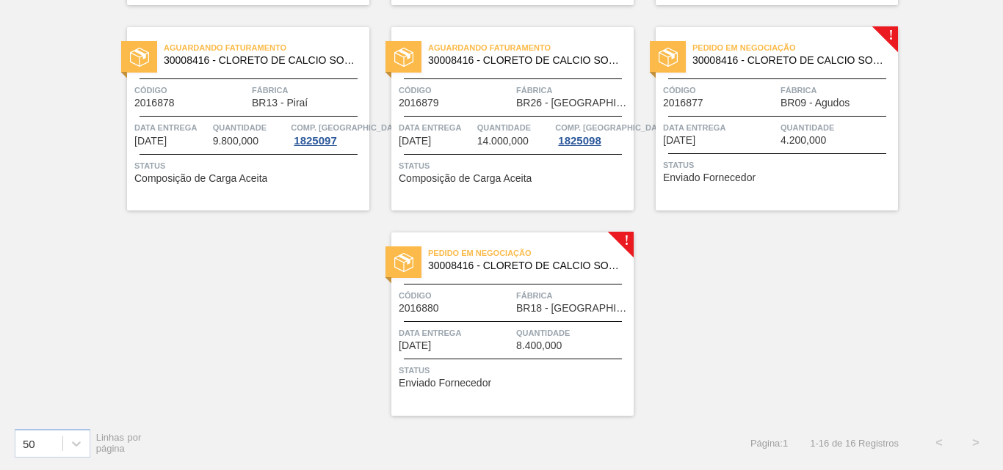
click at [663, 58] on img at bounding box center [667, 57] width 19 height 19
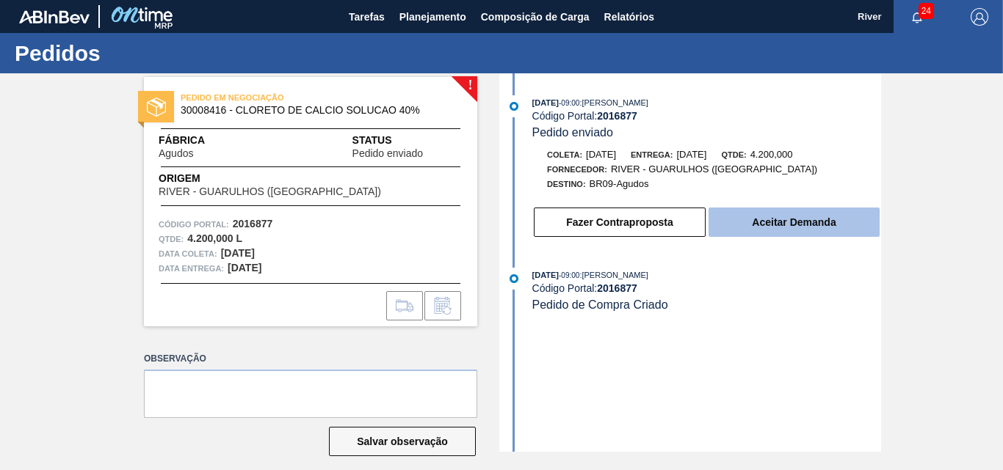
click at [727, 221] on button "Aceitar Demanda" at bounding box center [793, 222] width 171 height 29
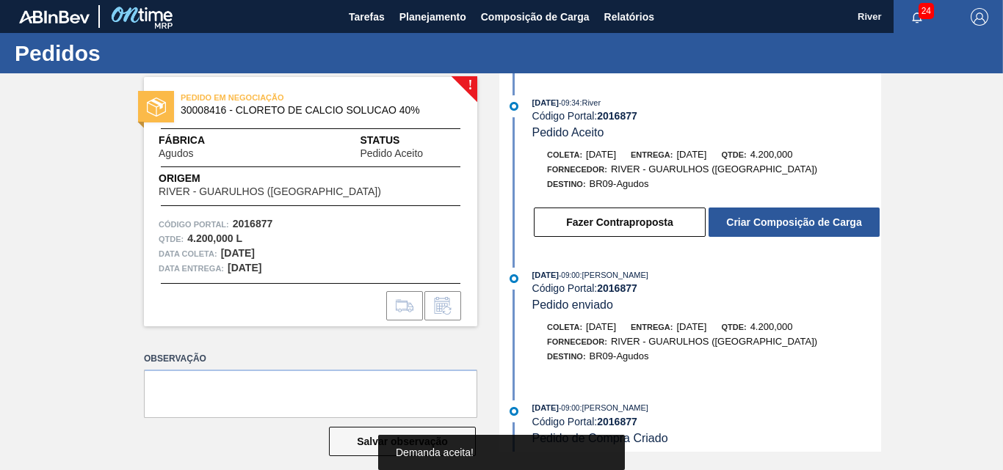
click at [711, 224] on button "Criar Composição de Carga" at bounding box center [793, 222] width 171 height 29
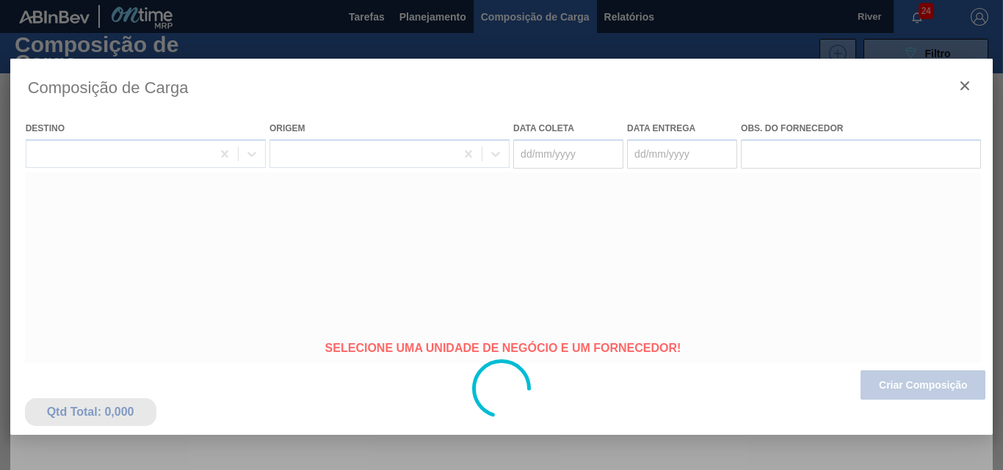
type coleta "[DATE]"
type entrega "[DATE]"
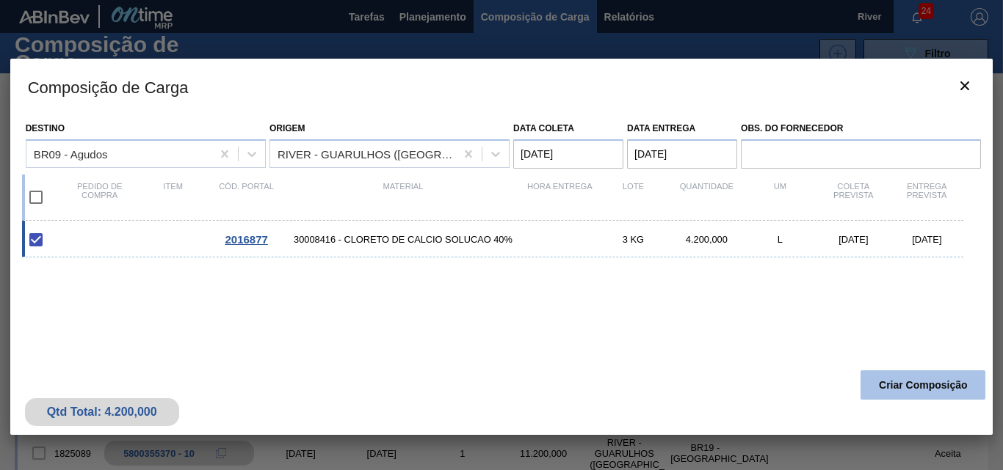
click at [868, 377] on button "Criar Composição" at bounding box center [922, 385] width 125 height 29
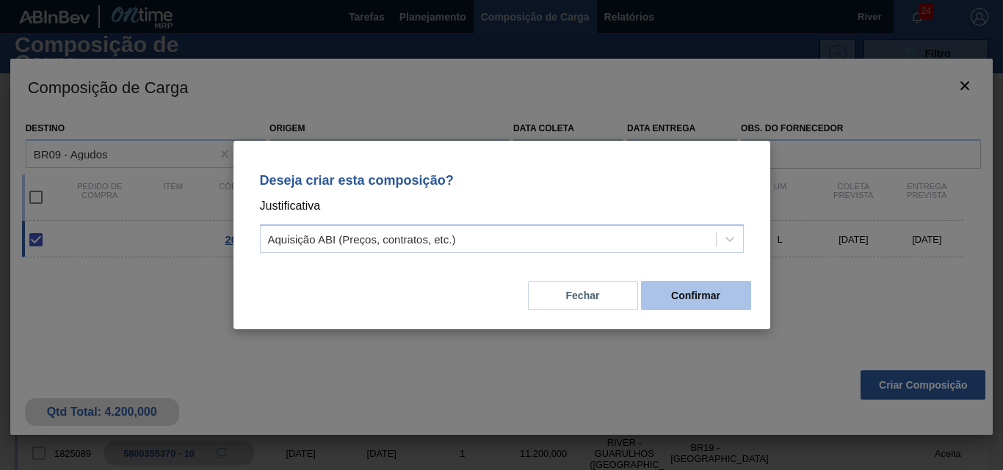
click at [705, 293] on button "Confirmar" at bounding box center [696, 295] width 110 height 29
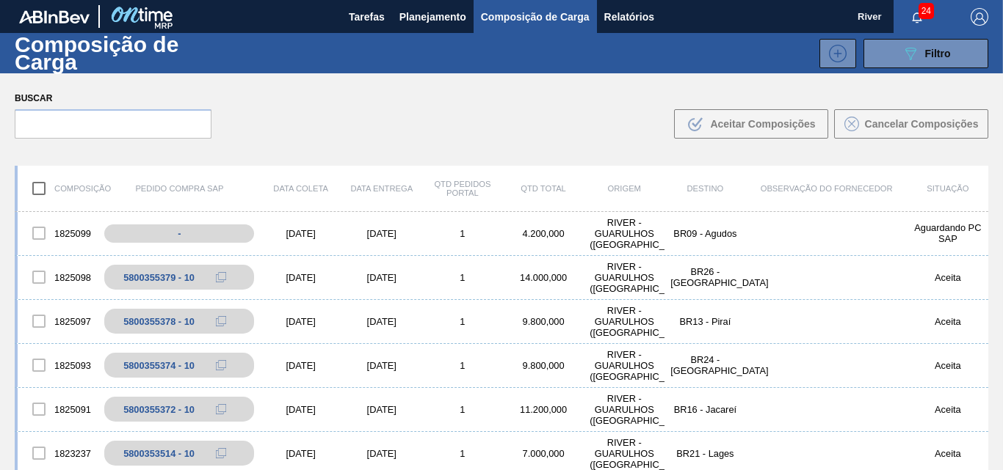
click at [545, 17] on span "Composição de Carga" at bounding box center [535, 17] width 109 height 18
click at [524, 16] on span "Composição de Carga" at bounding box center [535, 17] width 109 height 18
click at [310, 236] on div "[DATE]" at bounding box center [301, 233] width 81 height 11
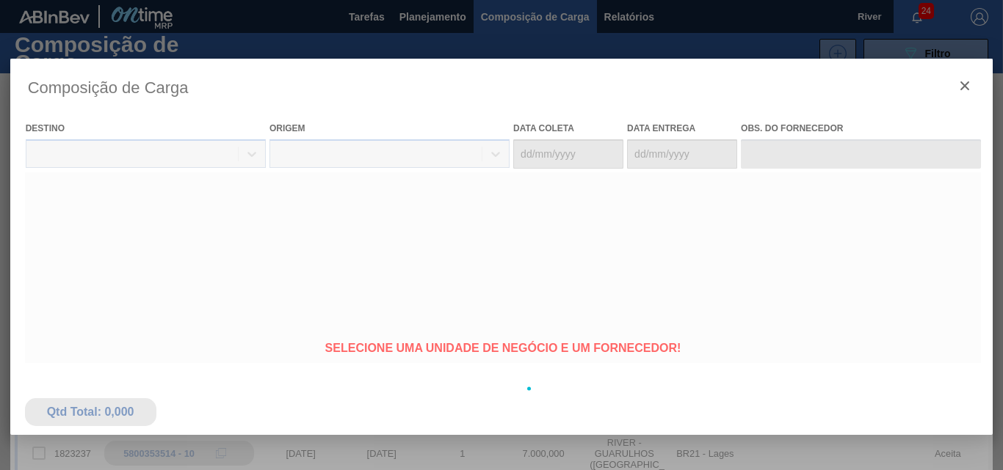
type coleta "[DATE]"
type entrega "[DATE]"
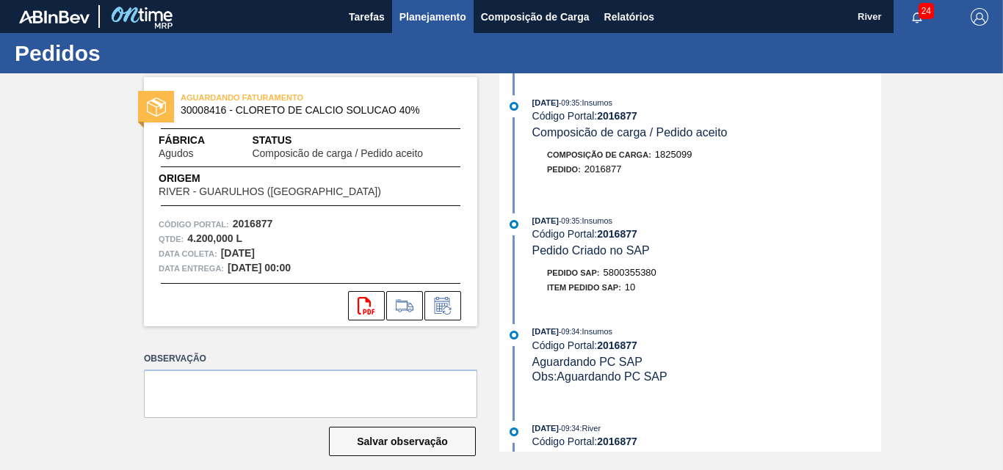
click at [427, 12] on span "Planejamento" at bounding box center [432, 17] width 67 height 18
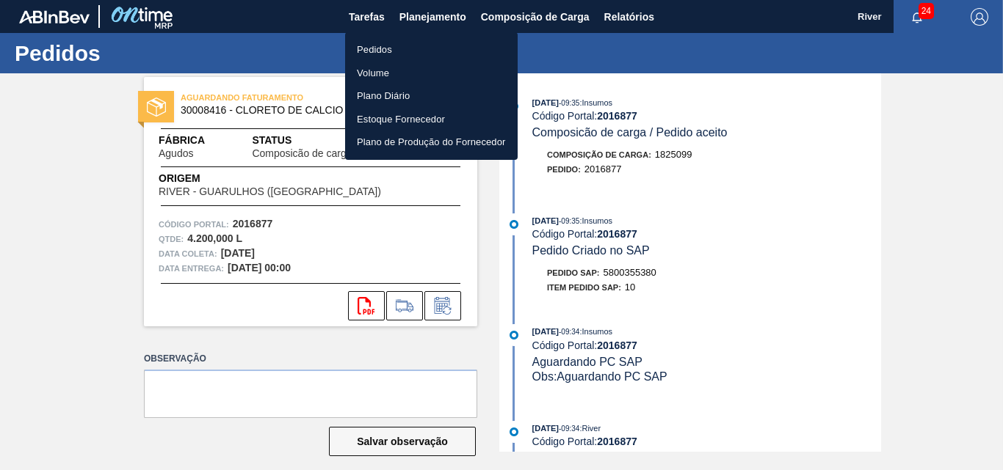
click at [379, 50] on li "Pedidos" at bounding box center [431, 49] width 172 height 23
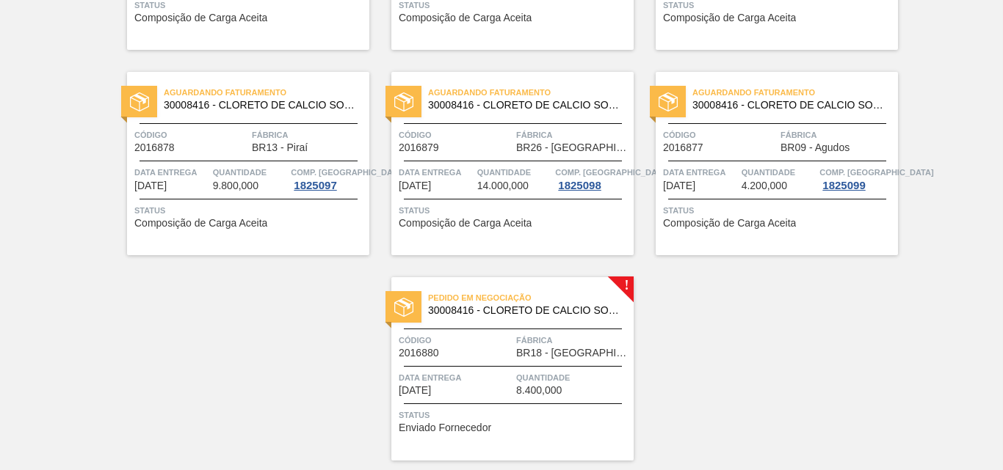
scroll to position [926, 0]
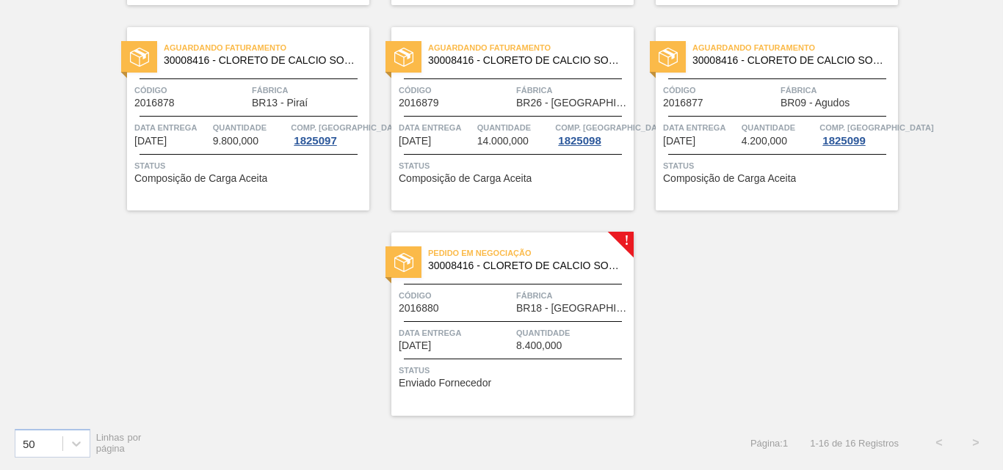
click at [407, 263] on img at bounding box center [403, 262] width 19 height 19
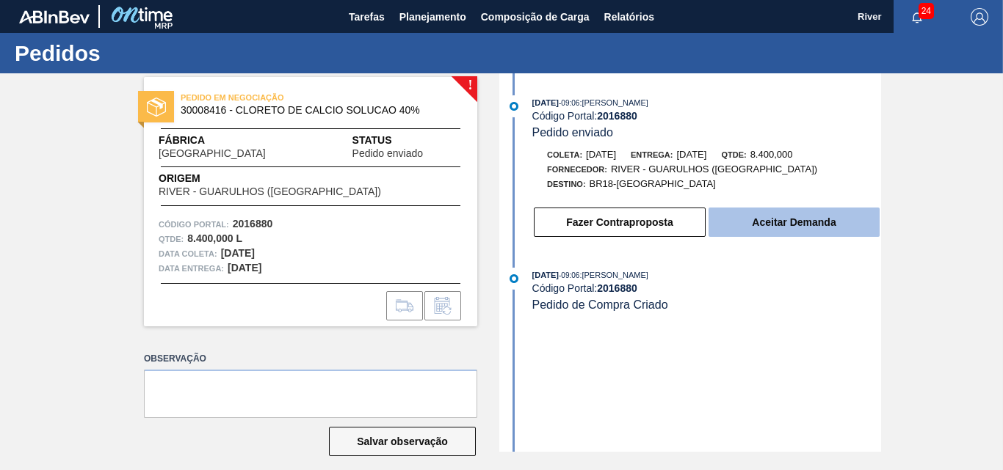
click at [740, 219] on button "Aceitar Demanda" at bounding box center [793, 222] width 171 height 29
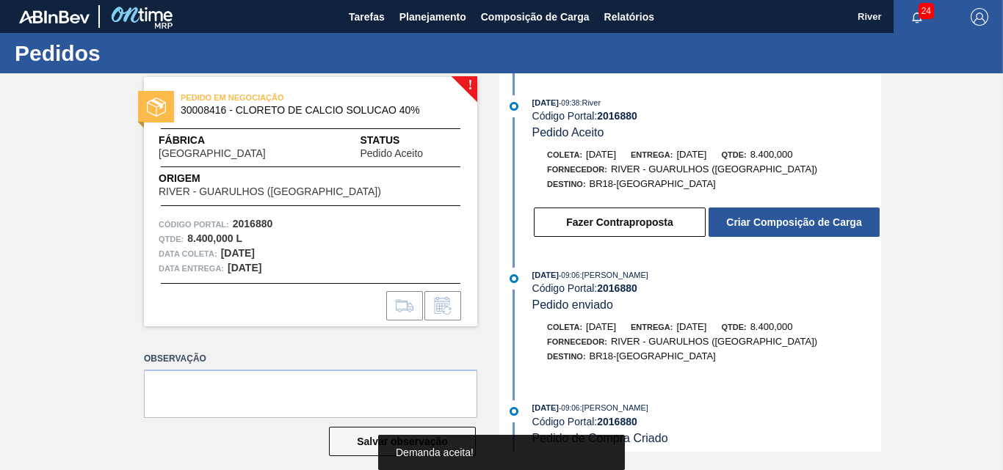
click at [740, 219] on button "Criar Composição de Carga" at bounding box center [793, 222] width 171 height 29
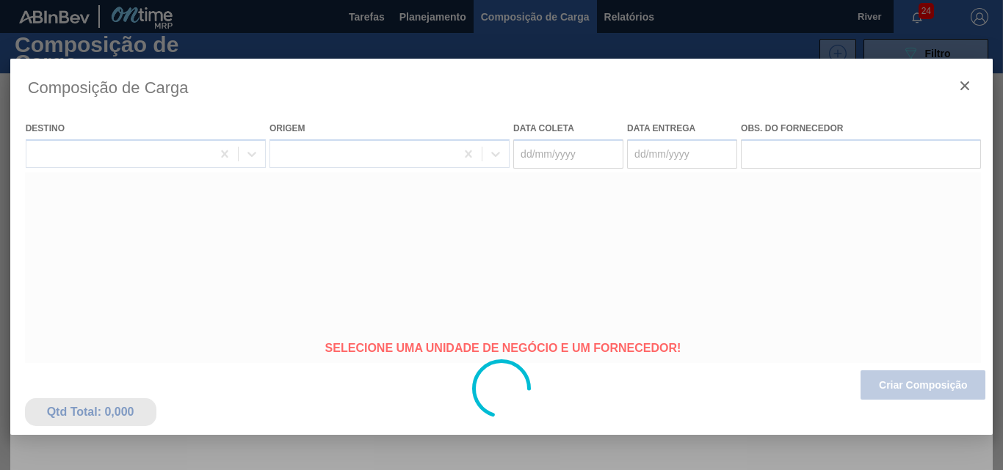
type coleta "[DATE]"
type entrega "[DATE]"
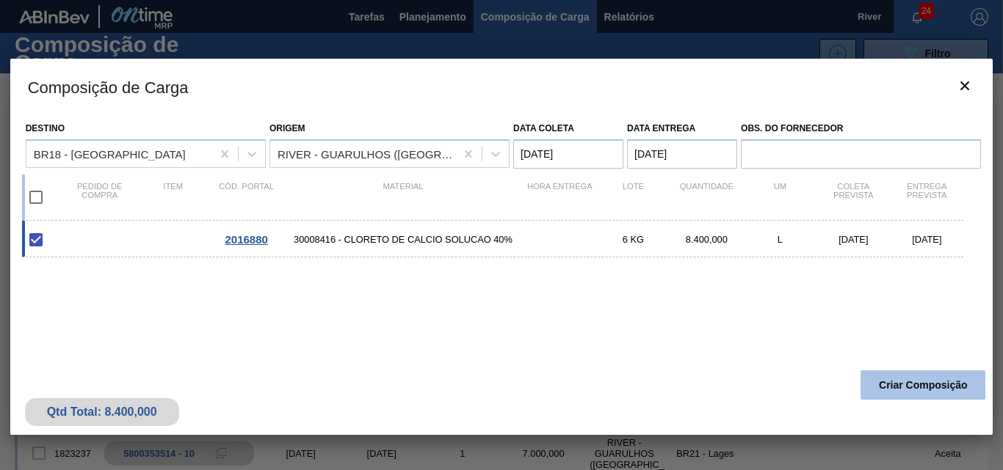
click at [877, 381] on button "Criar Composição" at bounding box center [922, 385] width 125 height 29
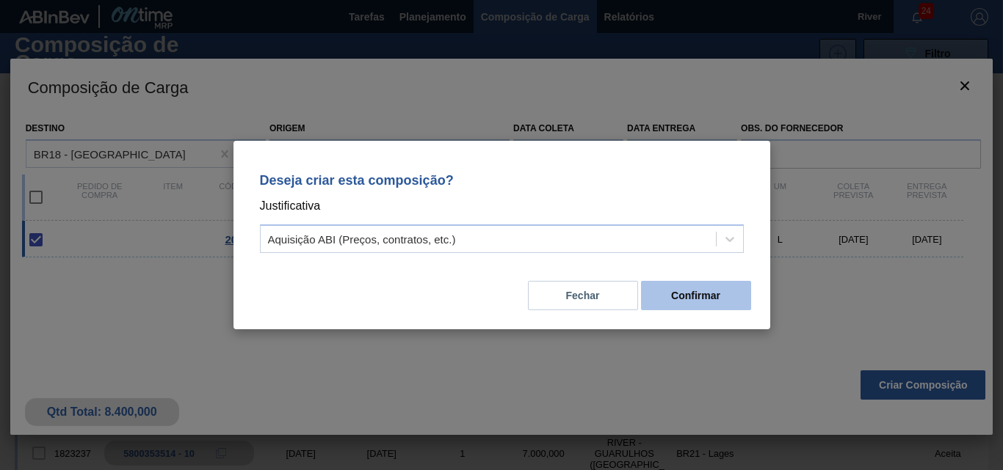
click at [652, 302] on button "Confirmar" at bounding box center [696, 295] width 110 height 29
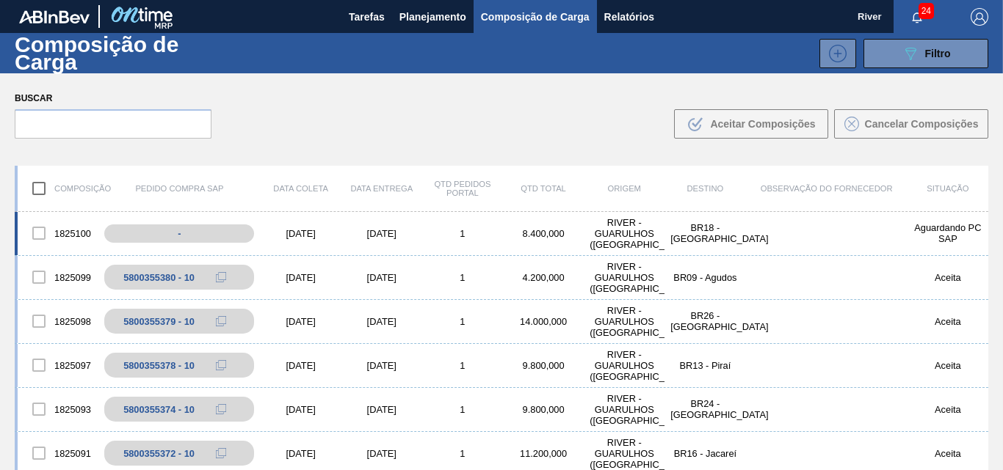
click at [288, 234] on div "[DATE]" at bounding box center [301, 233] width 81 height 11
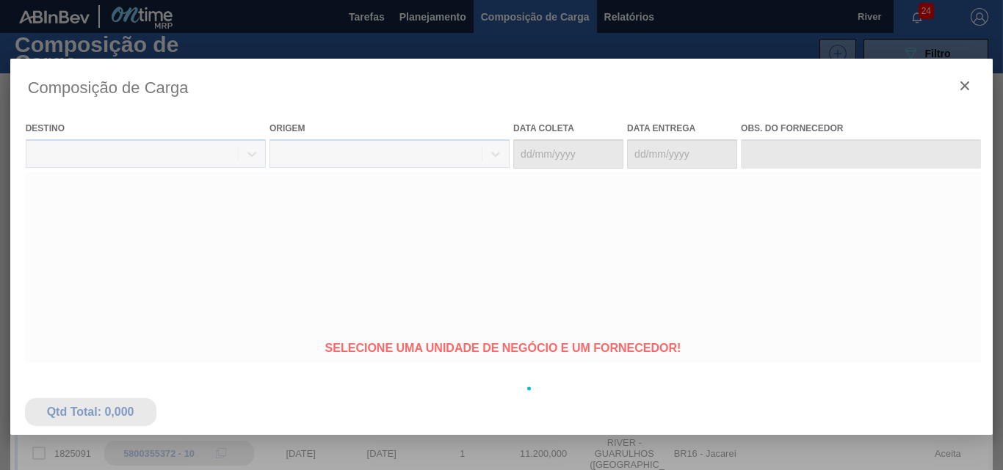
type coleta "[DATE]"
type entrega "[DATE]"
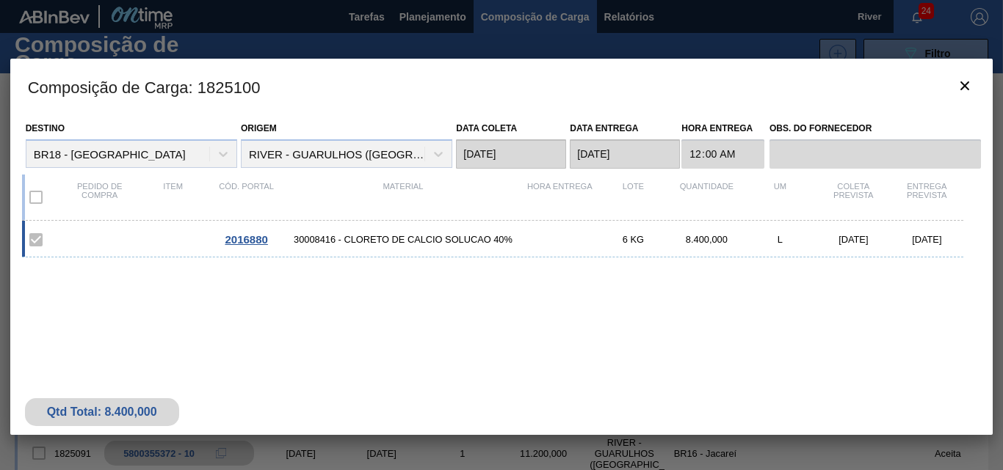
click at [252, 241] on span "2016880" at bounding box center [246, 239] width 43 height 12
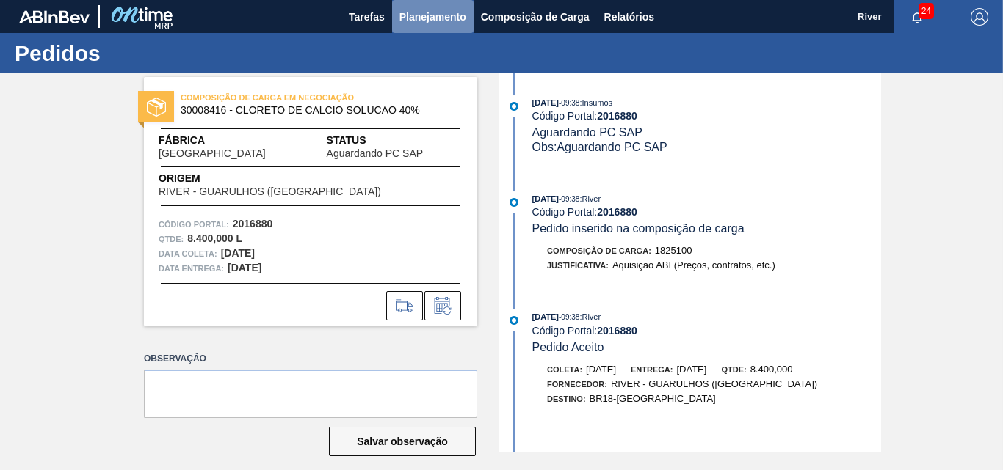
click at [419, 17] on span "Planejamento" at bounding box center [432, 17] width 67 height 18
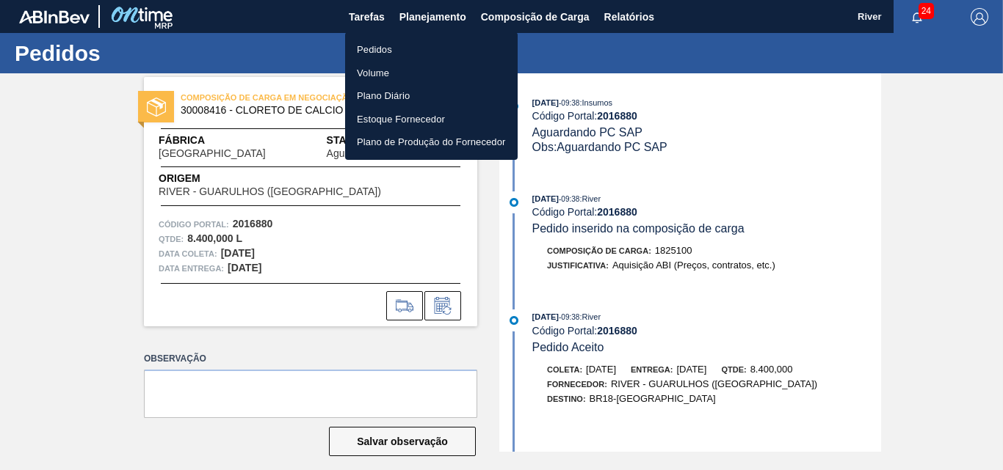
click at [527, 17] on div at bounding box center [501, 235] width 1003 height 470
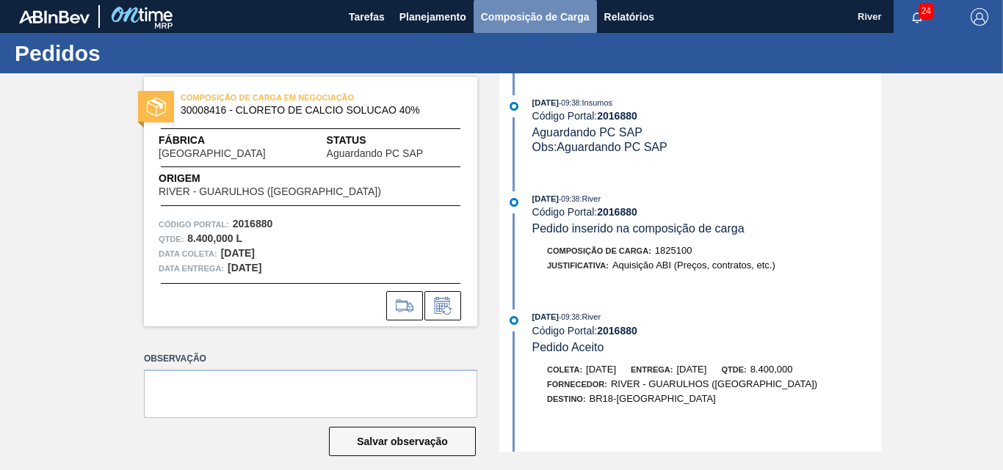
click at [514, 20] on span "Composição de Carga" at bounding box center [535, 17] width 109 height 18
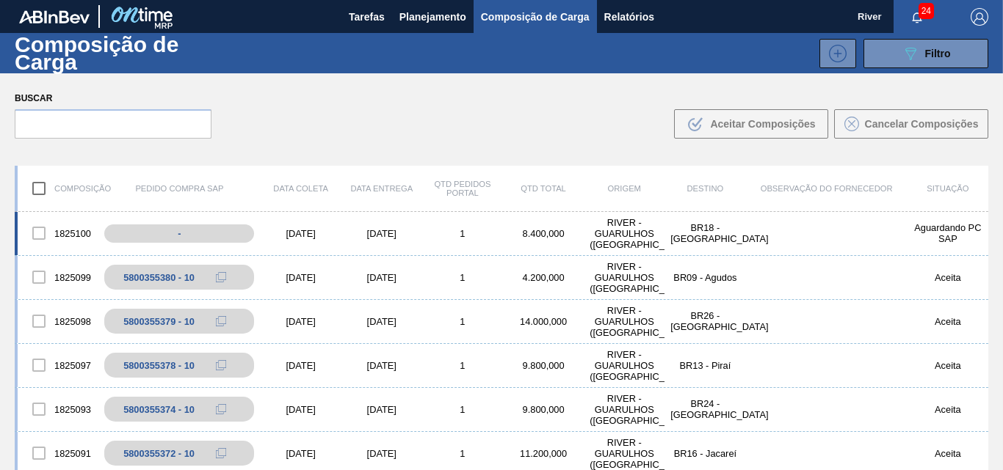
click at [308, 230] on div "[DATE]" at bounding box center [301, 233] width 81 height 11
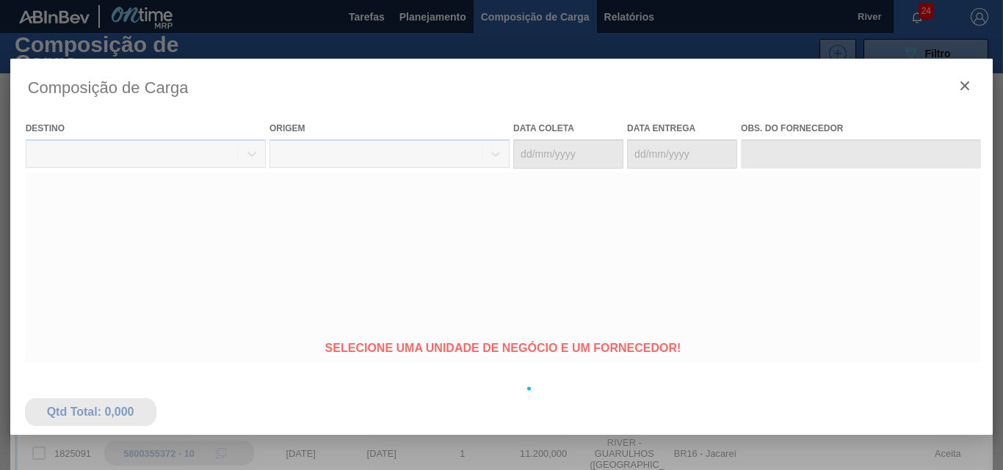
type coleta "[DATE]"
type entrega "[DATE]"
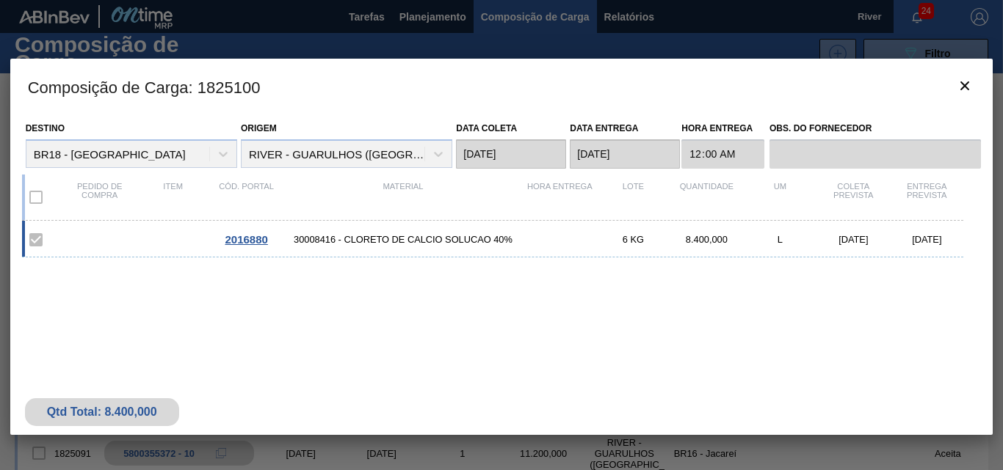
click at [294, 243] on span "30008416 - CLORETO DE CALCIO SOLUCAO 40%" at bounding box center [403, 239] width 240 height 11
click at [252, 234] on span "2016880" at bounding box center [246, 239] width 43 height 12
